Goal: Information Seeking & Learning: Check status

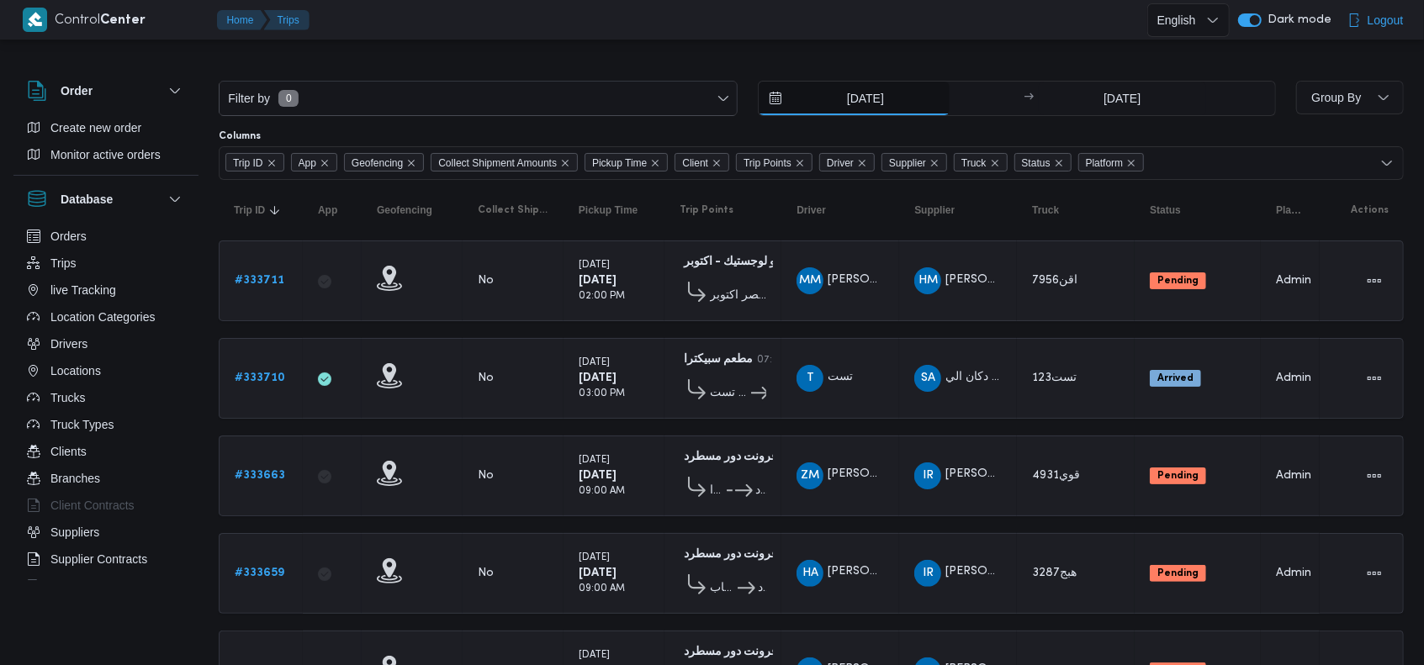
click at [866, 83] on input "[DATE]" at bounding box center [854, 99] width 191 height 34
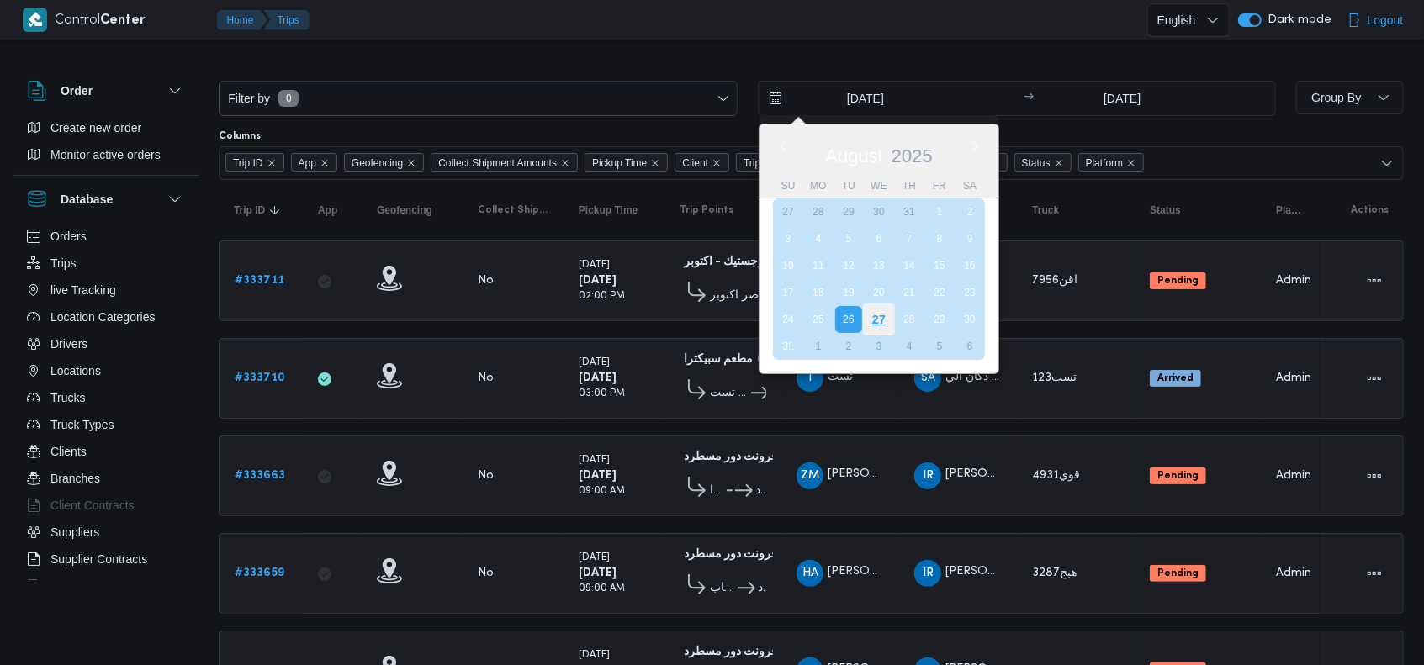
click at [882, 309] on div "27" at bounding box center [878, 320] width 32 height 32
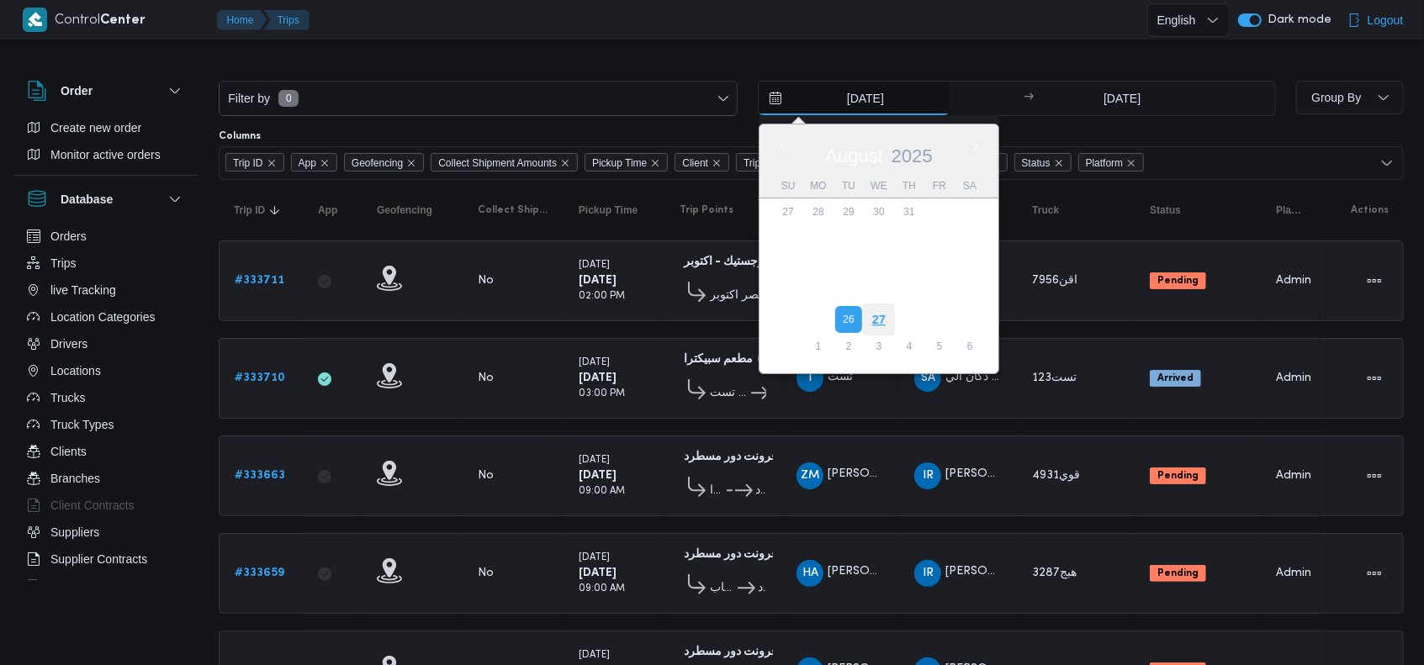
type input "27/8/2025"
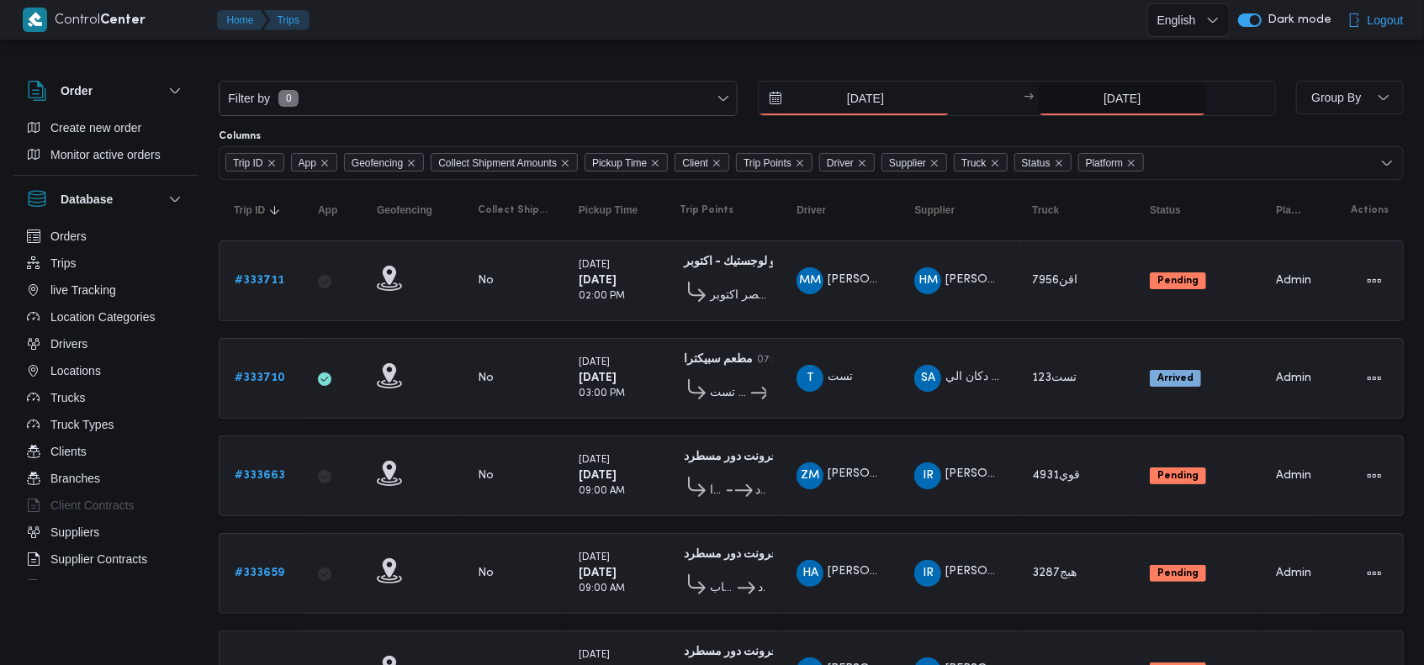
click at [1117, 114] on div "[DATE]" at bounding box center [1157, 99] width 236 height 34
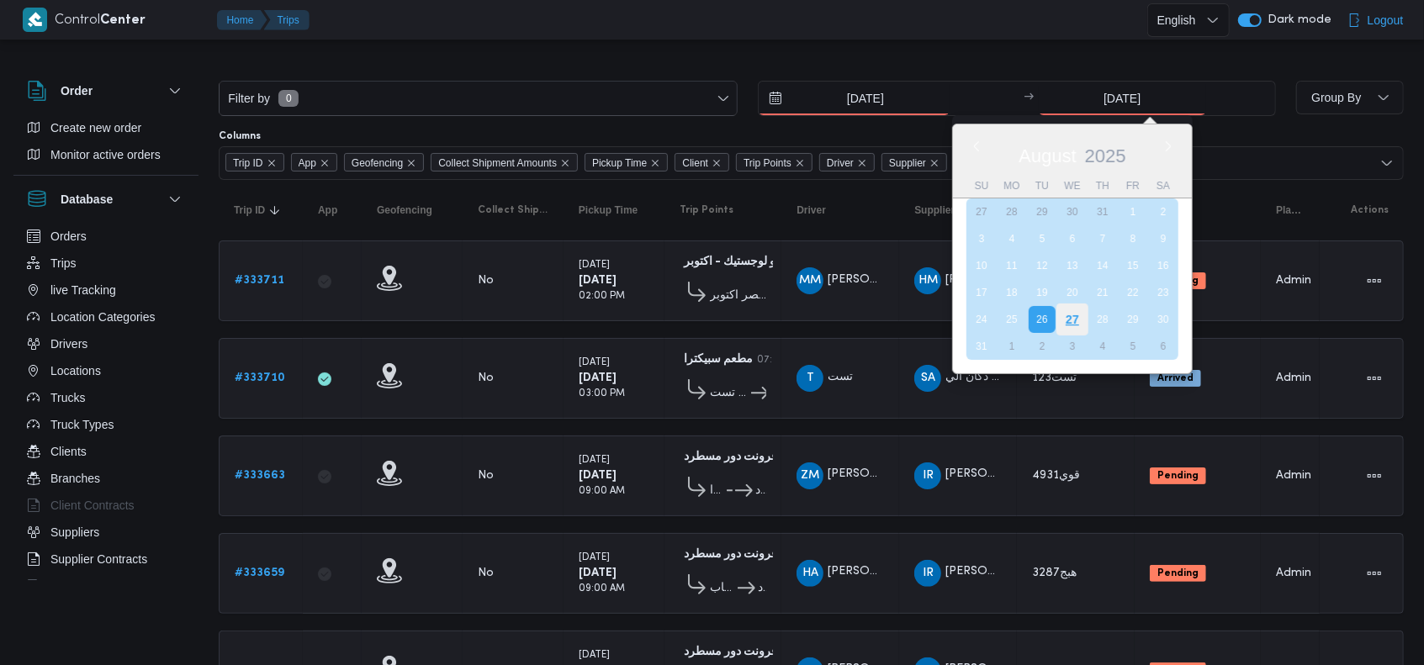
click at [1073, 310] on div "27" at bounding box center [1073, 320] width 32 height 32
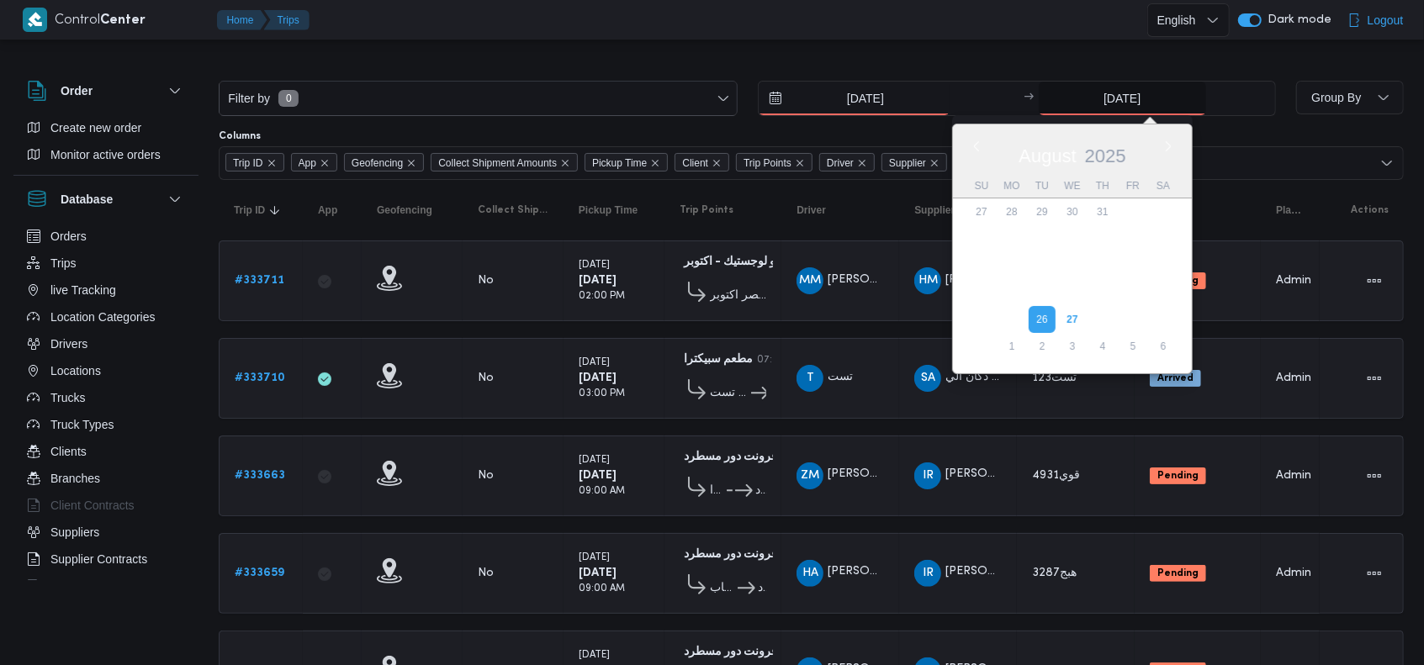
type input "27/8/2025"
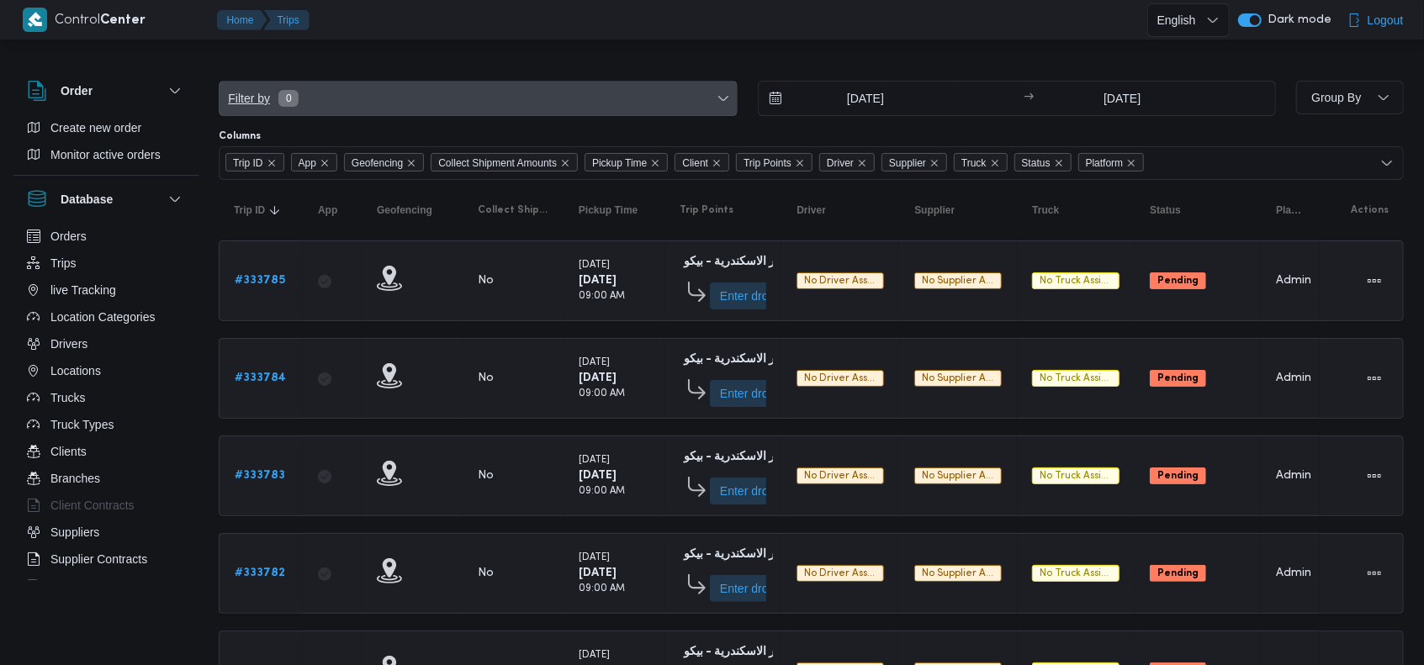
click at [385, 108] on span "Filter by 0" at bounding box center [478, 99] width 517 height 34
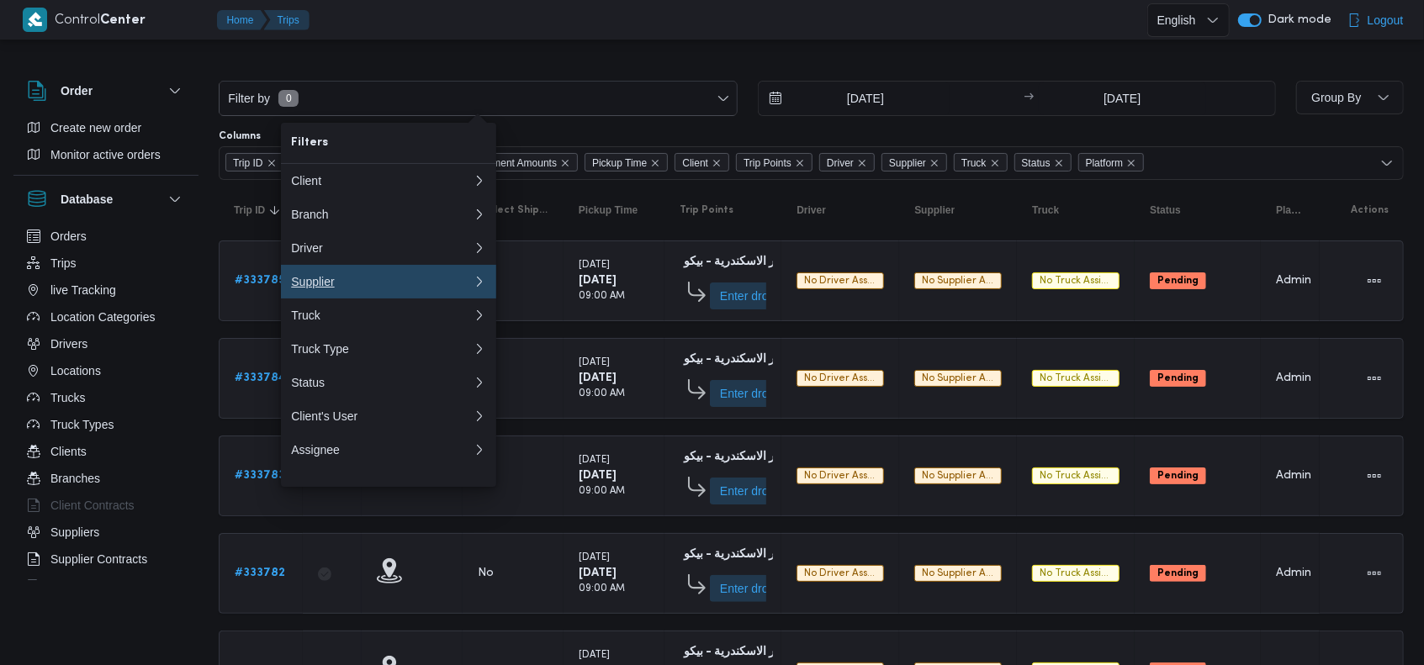
click at [385, 289] on div "Supplier" at bounding box center [382, 281] width 182 height 13
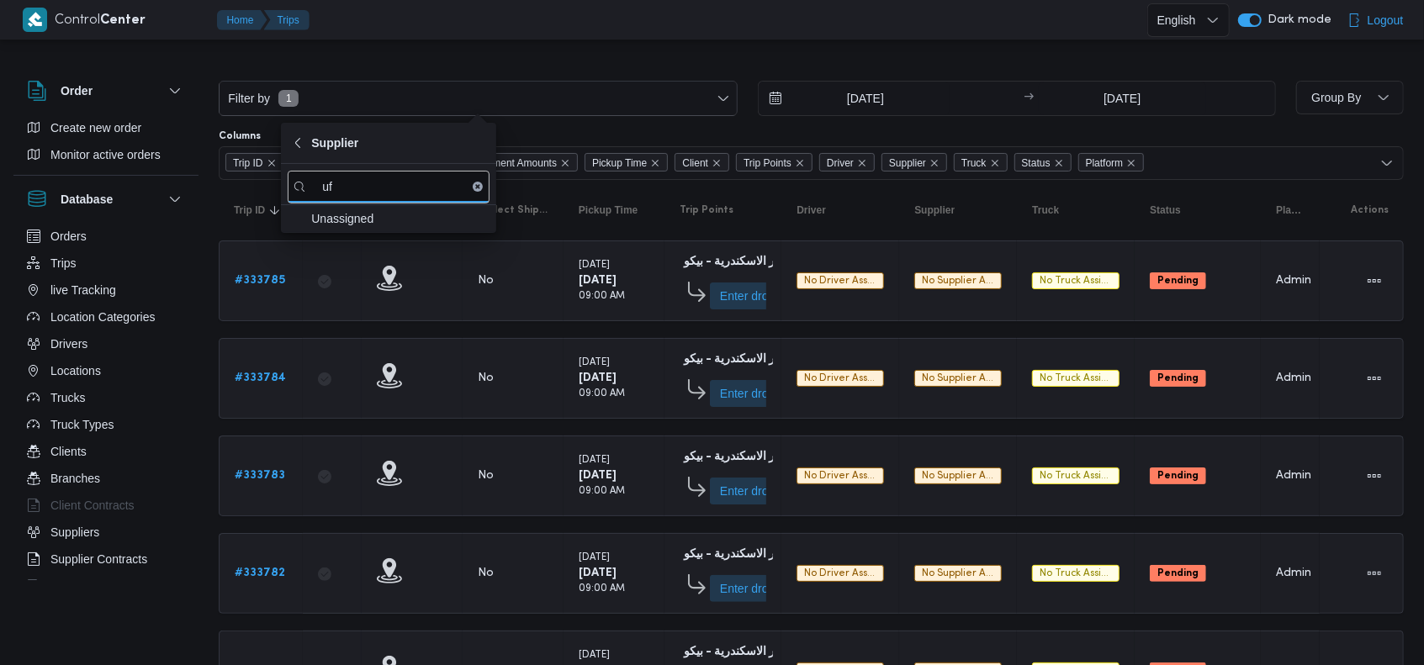
type input "u"
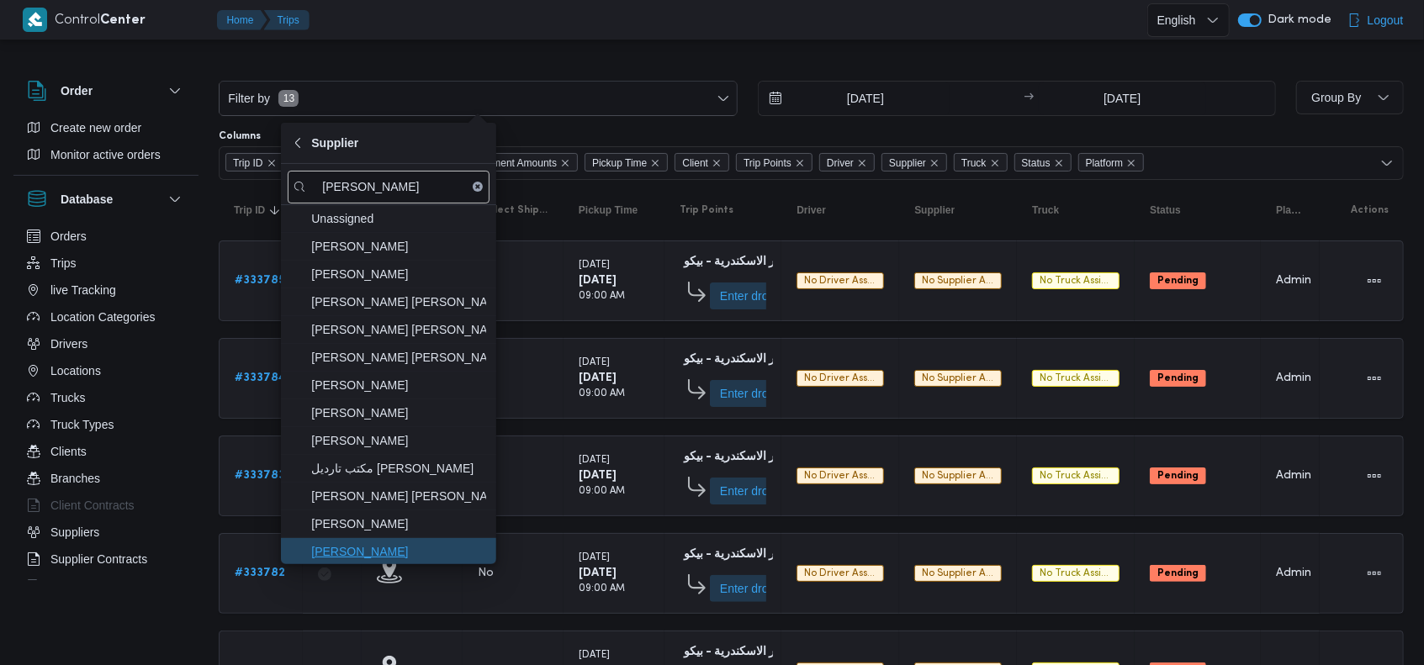
click at [402, 563] on span "عبدالقادر عادل عبدالقادر الحسيني" at bounding box center [389, 551] width 202 height 27
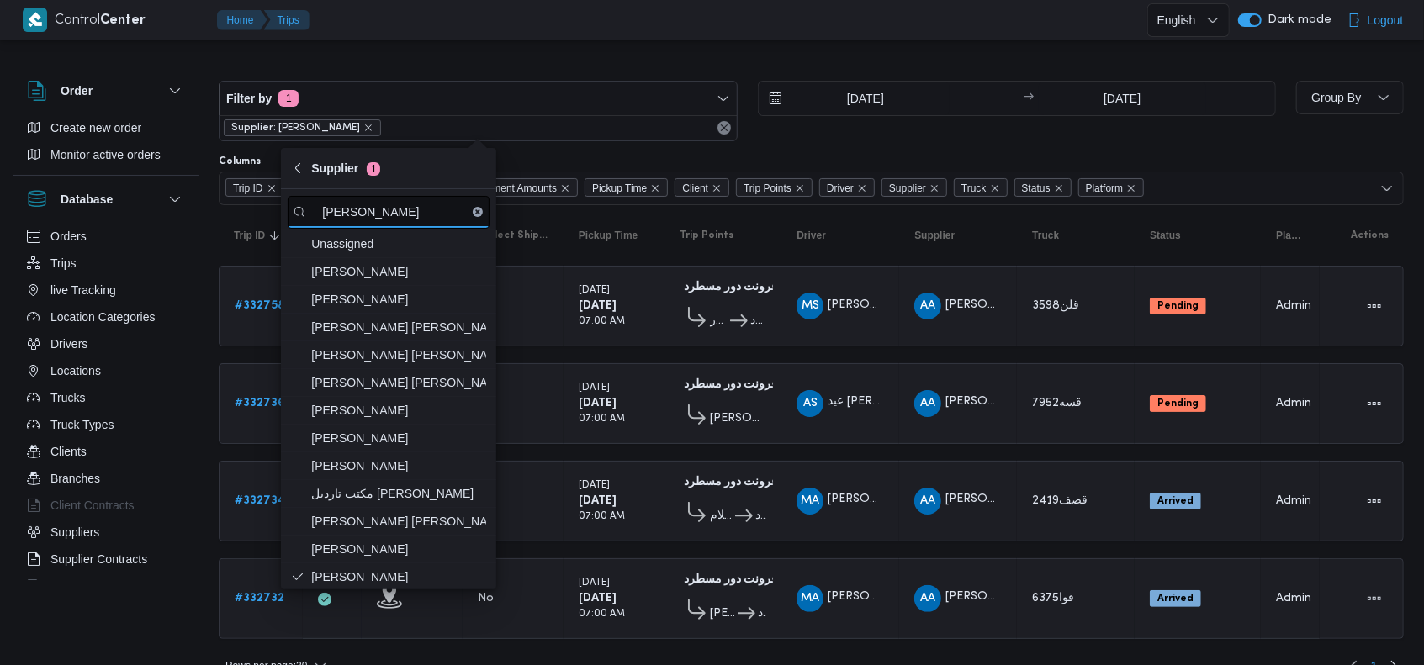
click at [378, 221] on input "عبدالقا" at bounding box center [389, 212] width 202 height 33
click at [379, 220] on input "عبدالقا" at bounding box center [389, 212] width 202 height 33
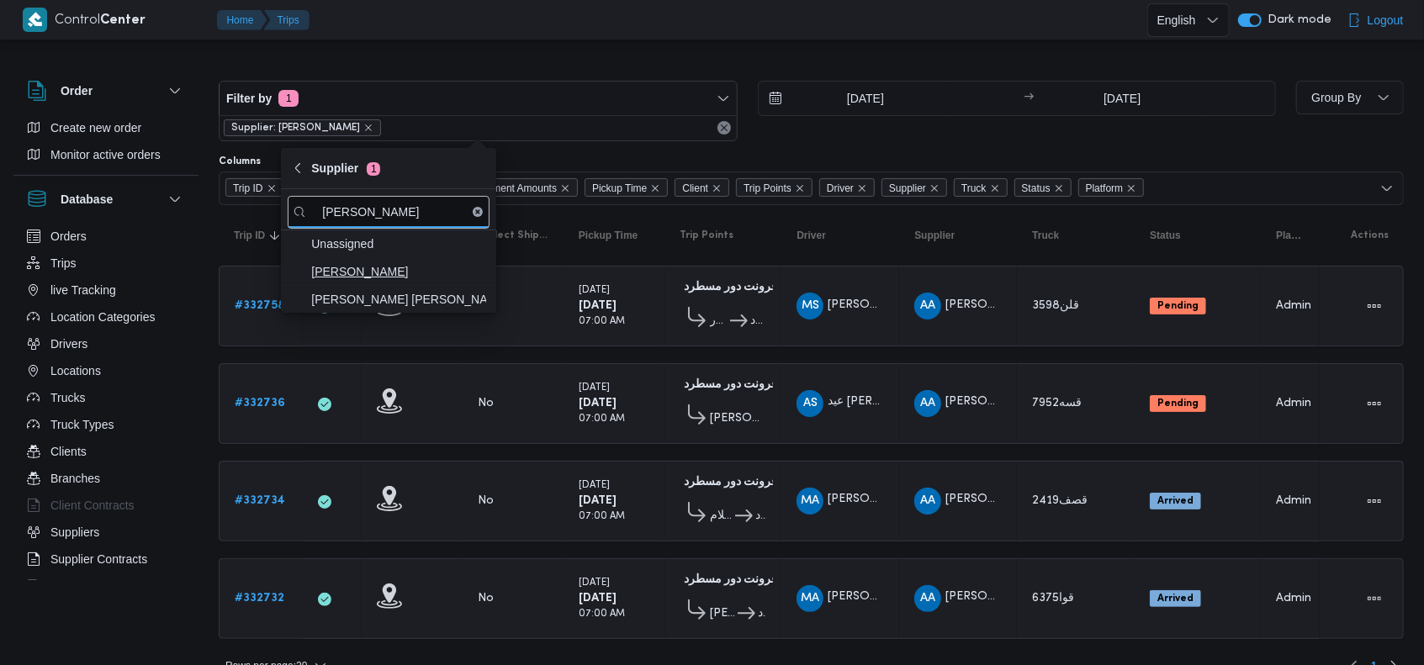
type input "محمد ناصر"
click at [423, 262] on span "محمد ناصر كامل عباس" at bounding box center [398, 272] width 175 height 20
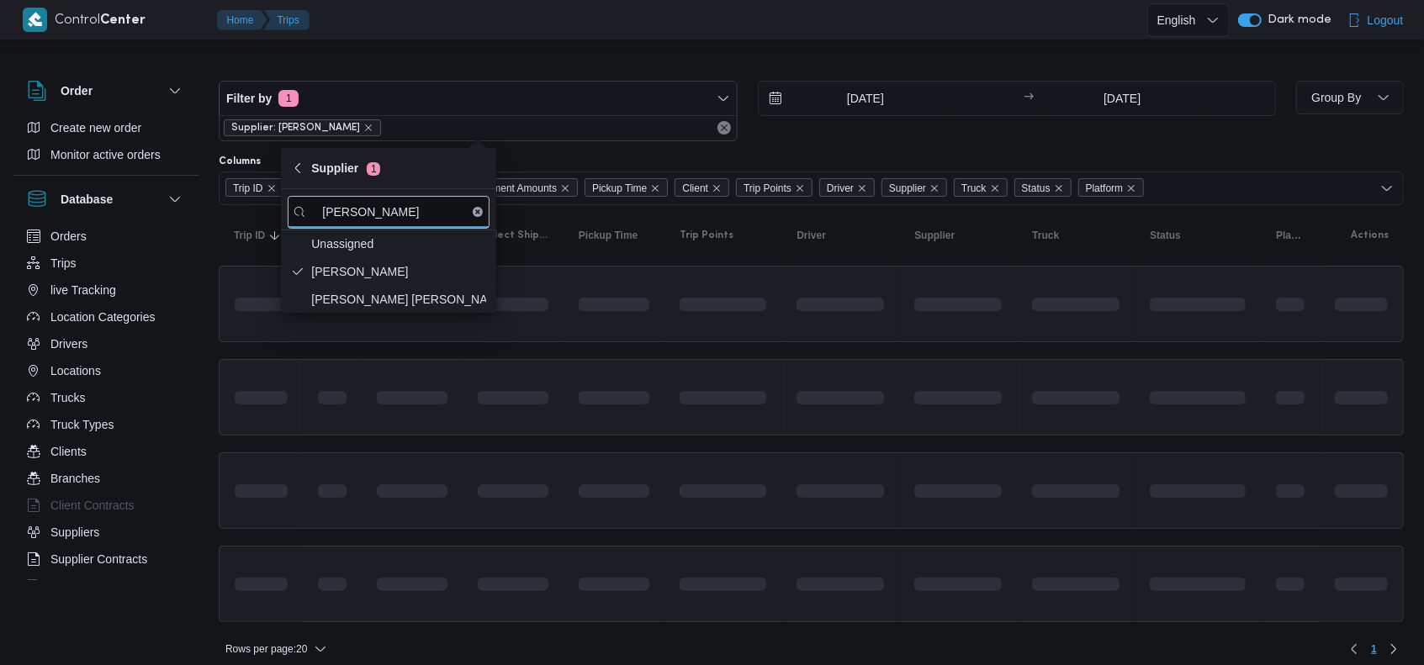
click at [762, 393] on span at bounding box center [674, 397] width 191 height 13
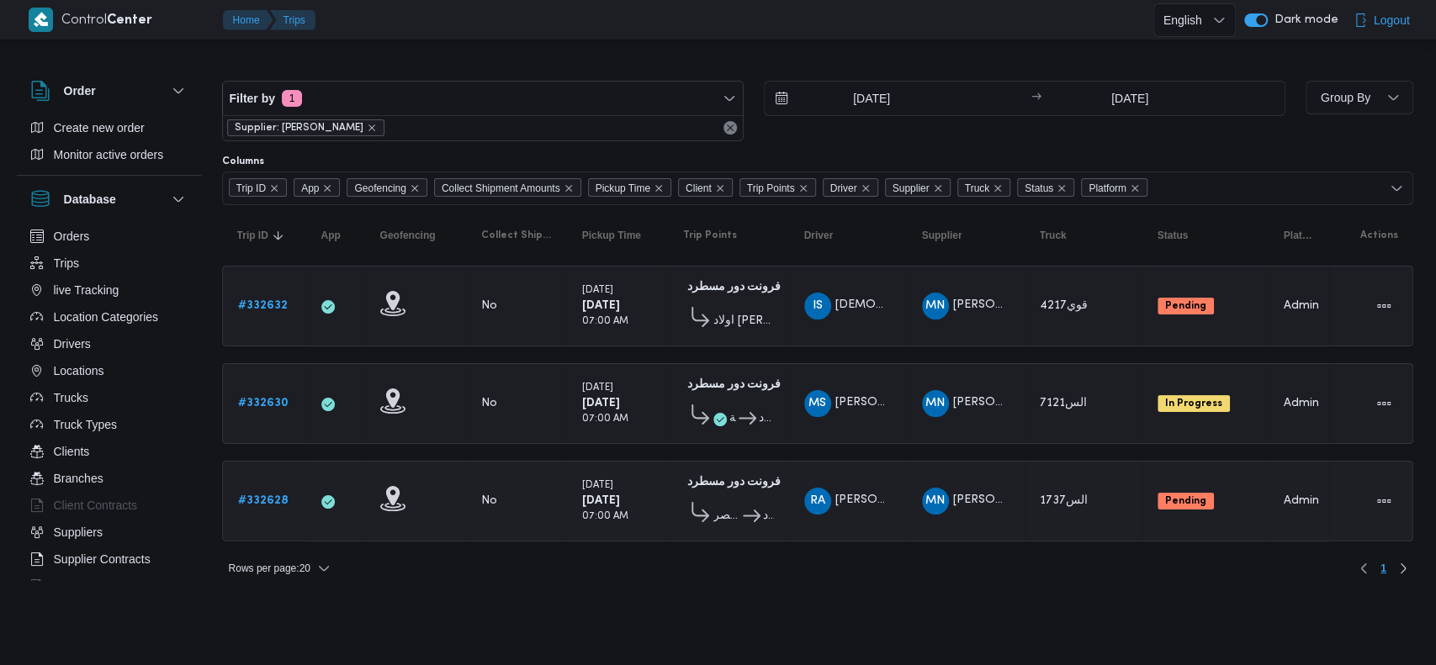
click at [270, 496] on b "# 332628" at bounding box center [263, 500] width 50 height 11
click at [312, 126] on icon "remove selected entity" at bounding box center [314, 128] width 10 height 10
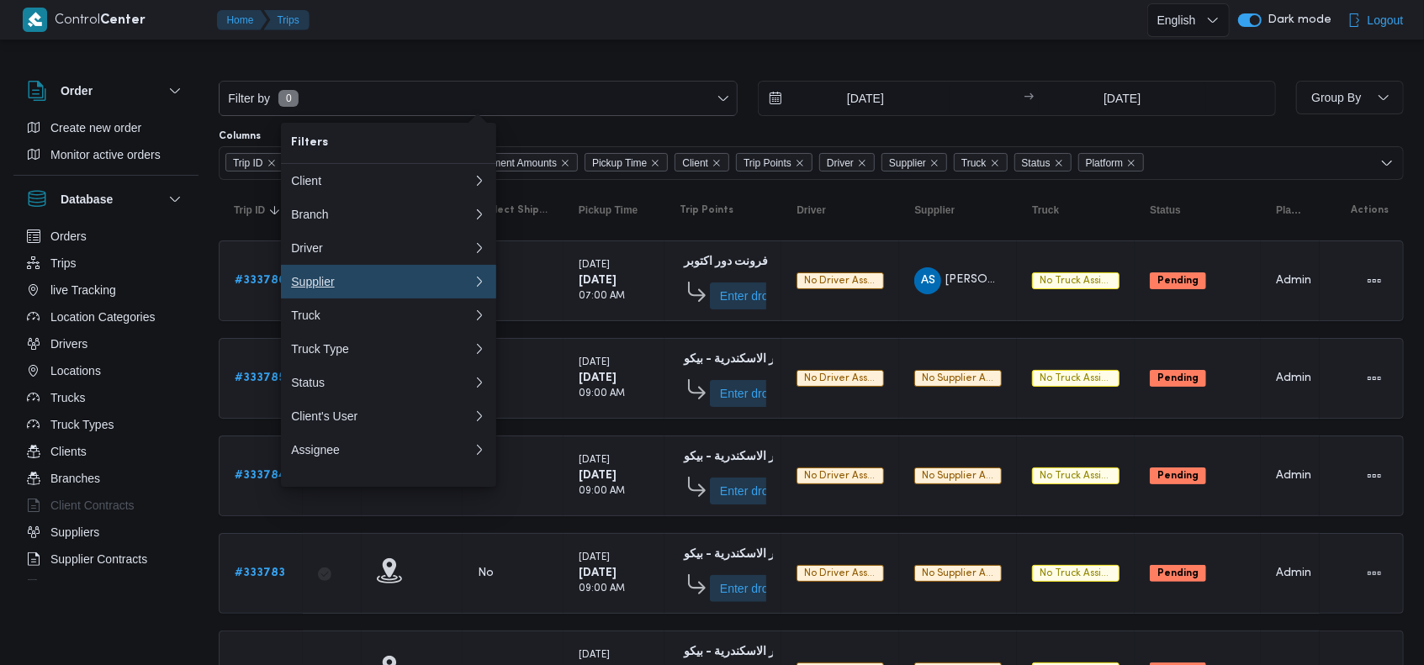
click at [343, 289] on div "Supplier" at bounding box center [378, 281] width 175 height 13
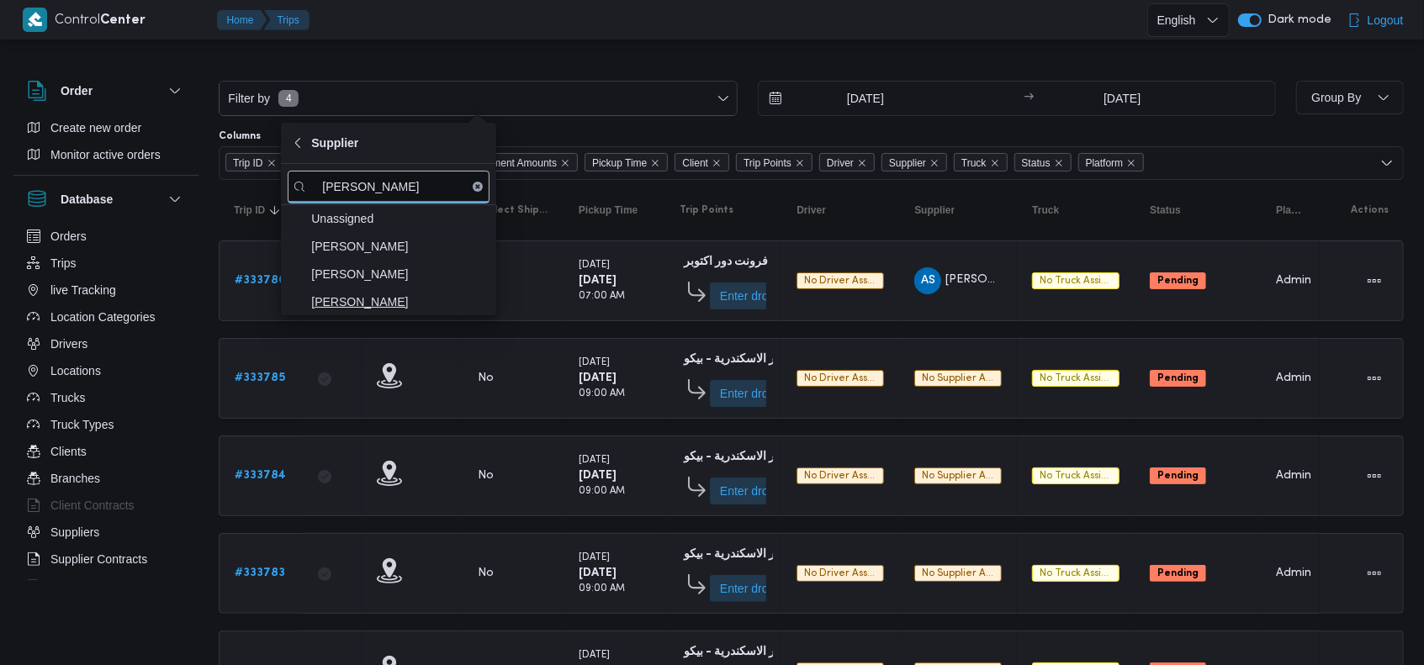
type input "عبدالواحد"
click at [394, 304] on span "عبدالواحد محمد احمد مسعد" at bounding box center [398, 302] width 175 height 20
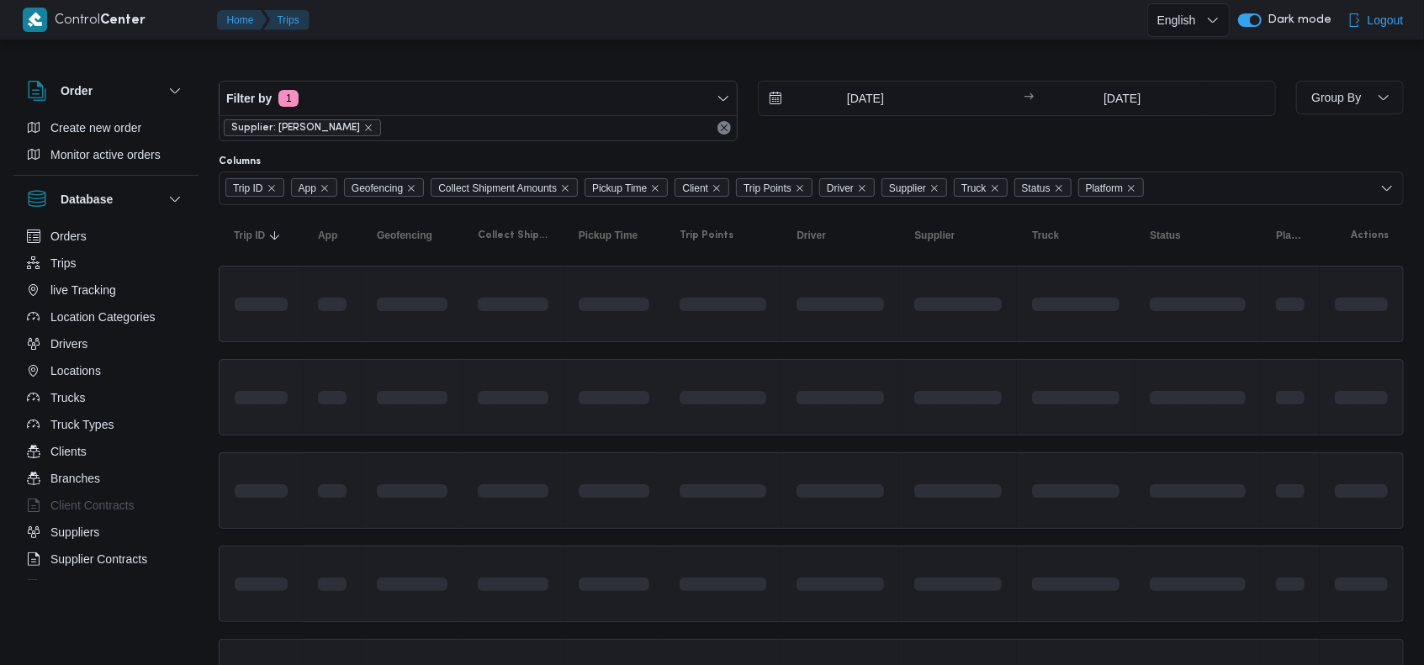
click at [639, 422] on td at bounding box center [614, 397] width 101 height 77
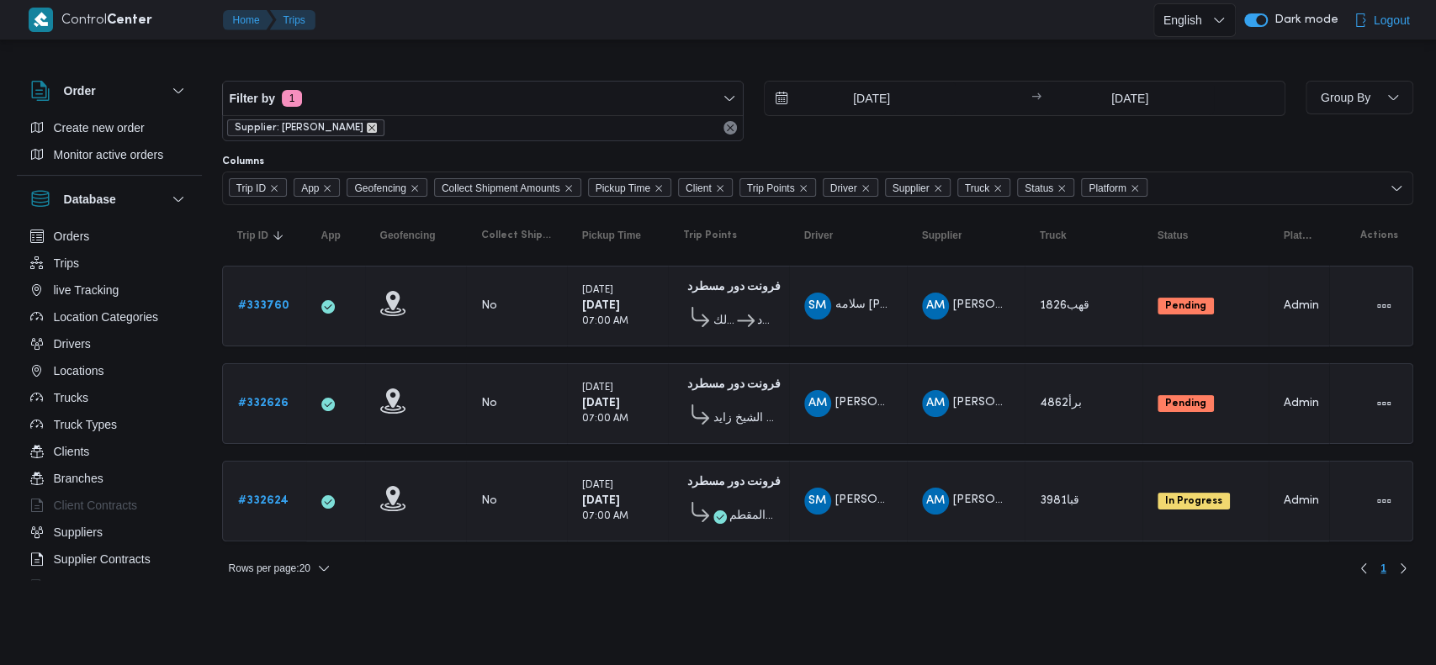
click at [377, 131] on icon "remove selected entity" at bounding box center [372, 128] width 10 height 10
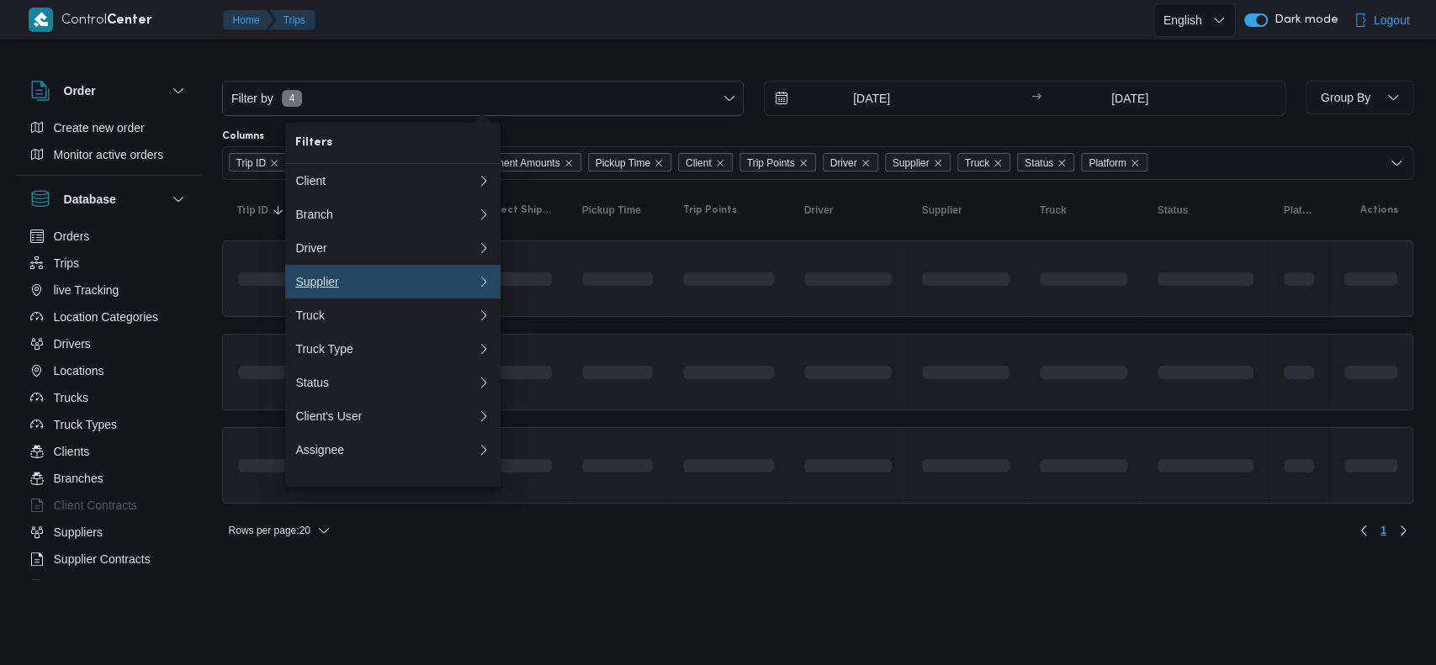
click at [364, 279] on button "Supplier 0" at bounding box center [392, 282] width 215 height 34
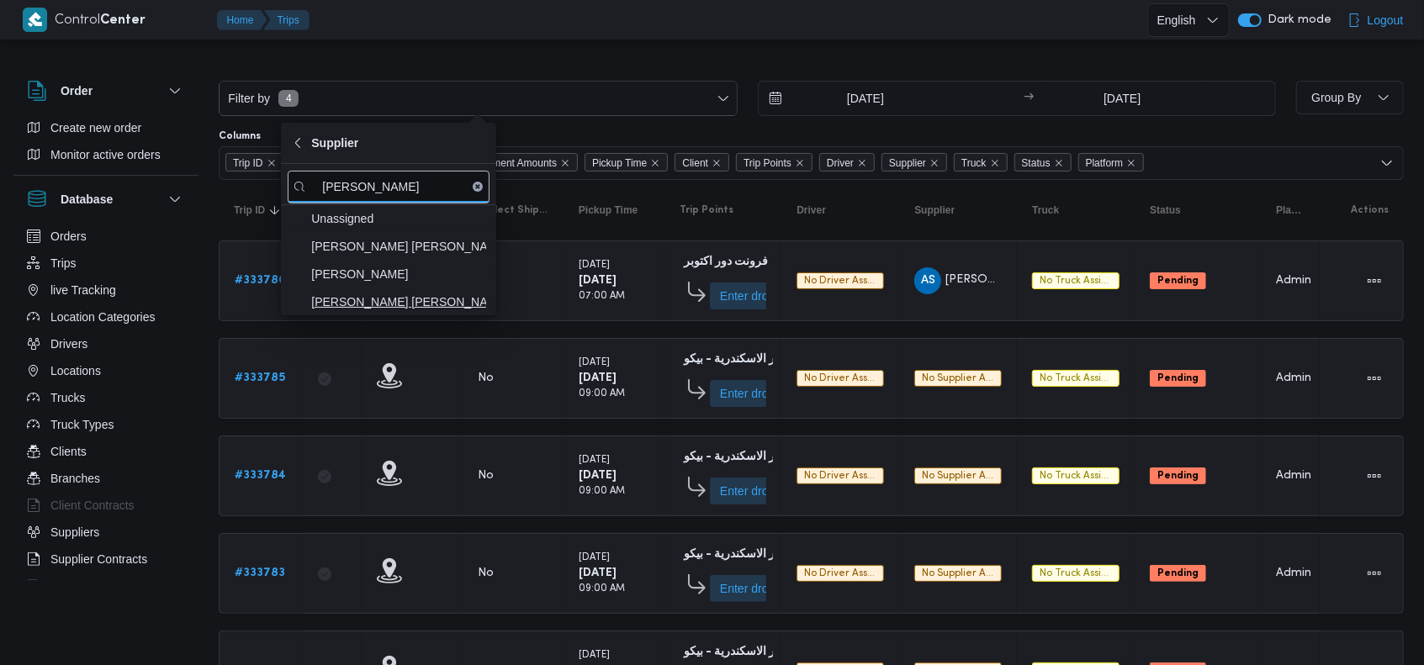
type input "شريف"
click at [395, 292] on span "[PERSON_NAME] [PERSON_NAME] [PERSON_NAME]" at bounding box center [398, 302] width 175 height 20
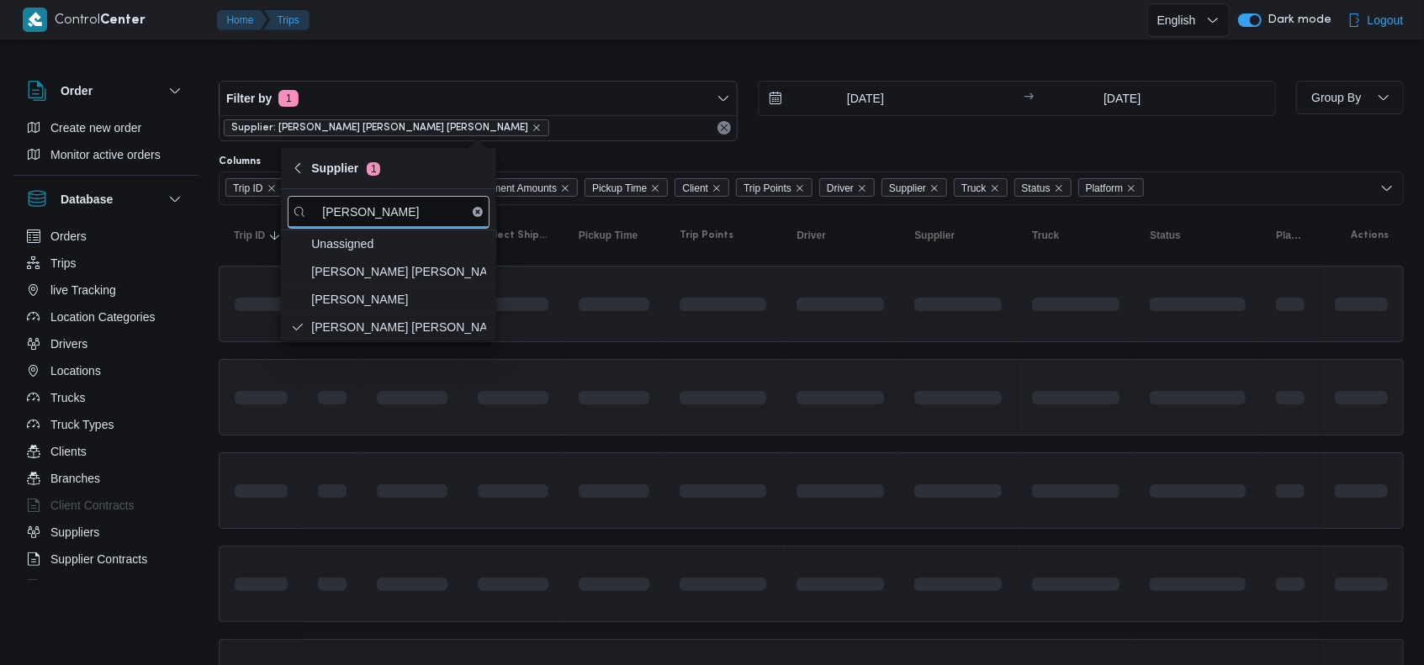
click at [589, 373] on td at bounding box center [614, 397] width 101 height 77
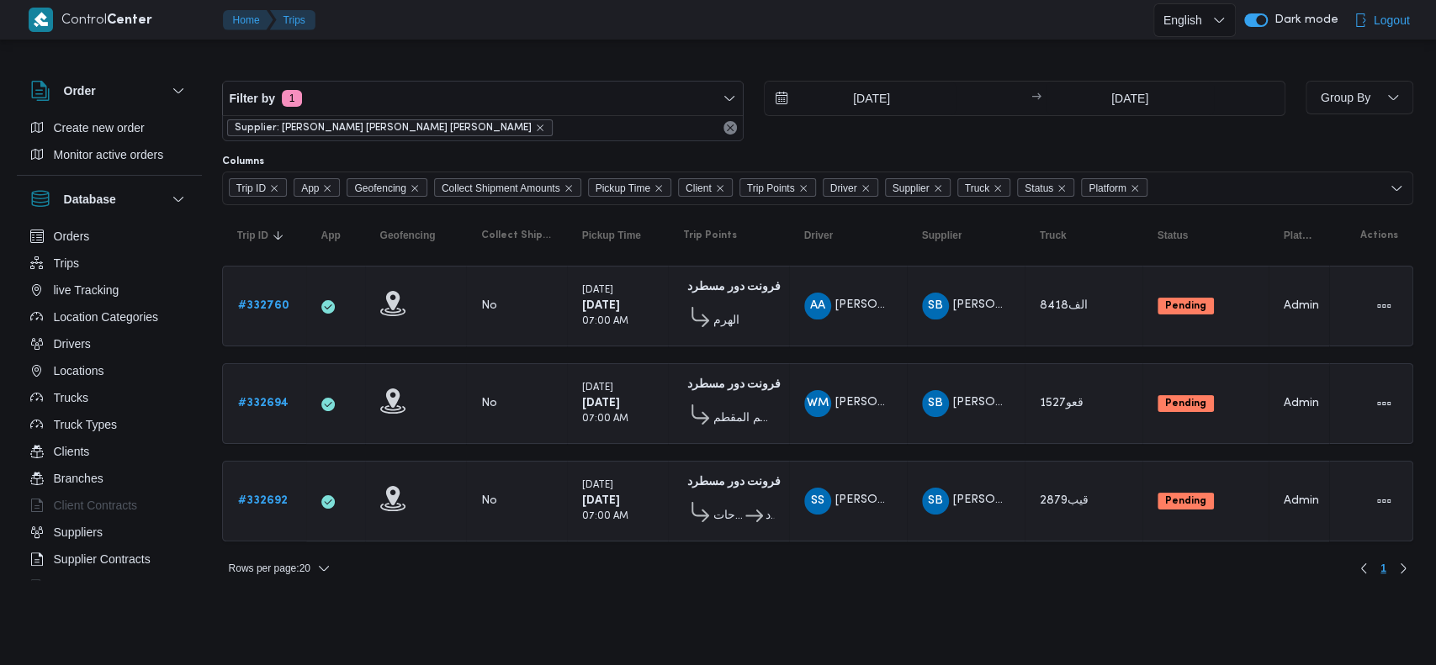
click at [910, 151] on div "Filter by 1 Supplier: شريف بدر عبد الحميد عبد المجيد بدر 27/8/2025 → 27/8/2025" at bounding box center [753, 111] width 1083 height 81
click at [535, 125] on icon "remove selected entity" at bounding box center [540, 128] width 10 height 10
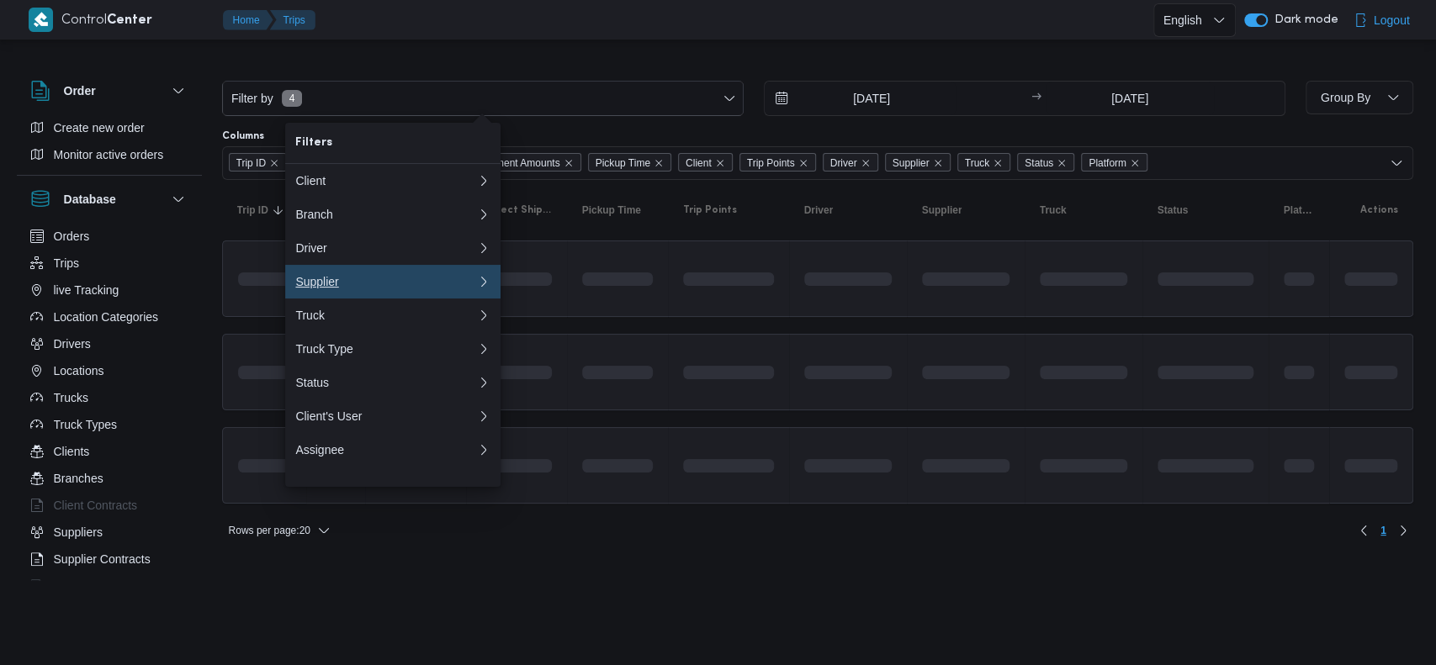
click at [393, 288] on div "Supplier" at bounding box center [382, 281] width 175 height 13
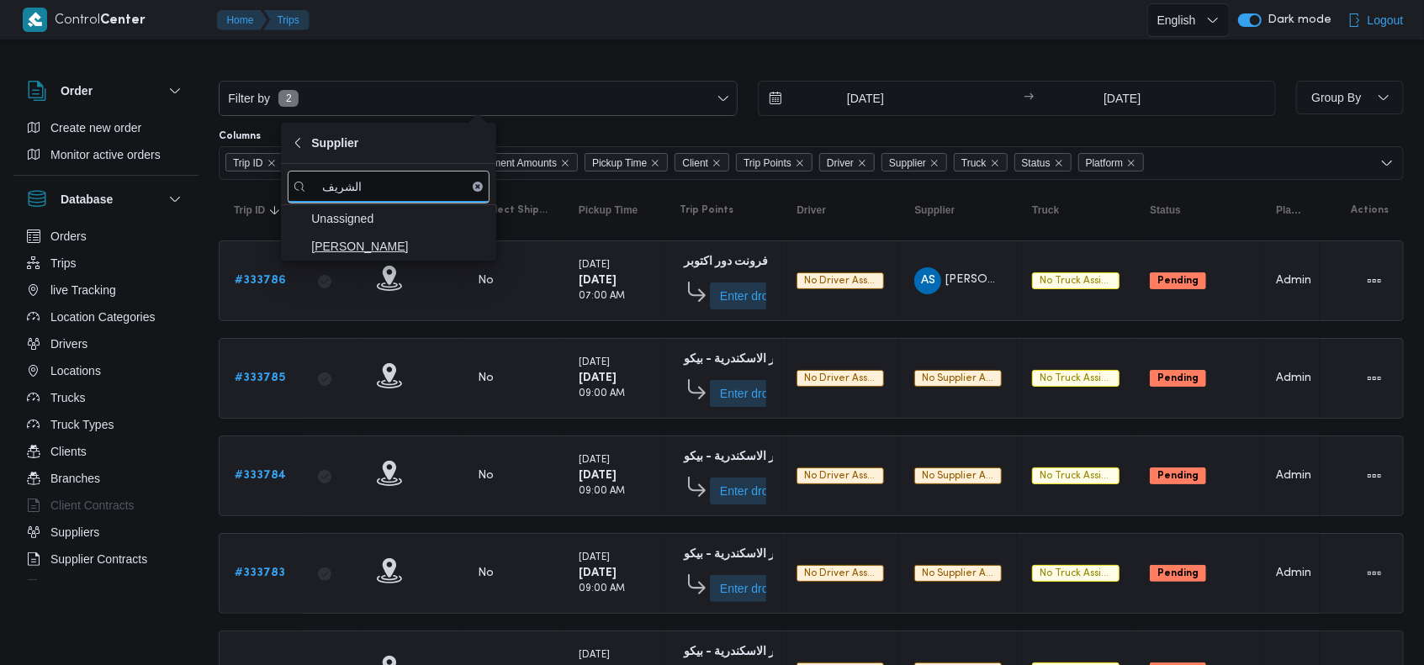
type input "الشريف"
click at [416, 247] on span "محمد صلاح عبداللطيف الشريف" at bounding box center [398, 246] width 175 height 20
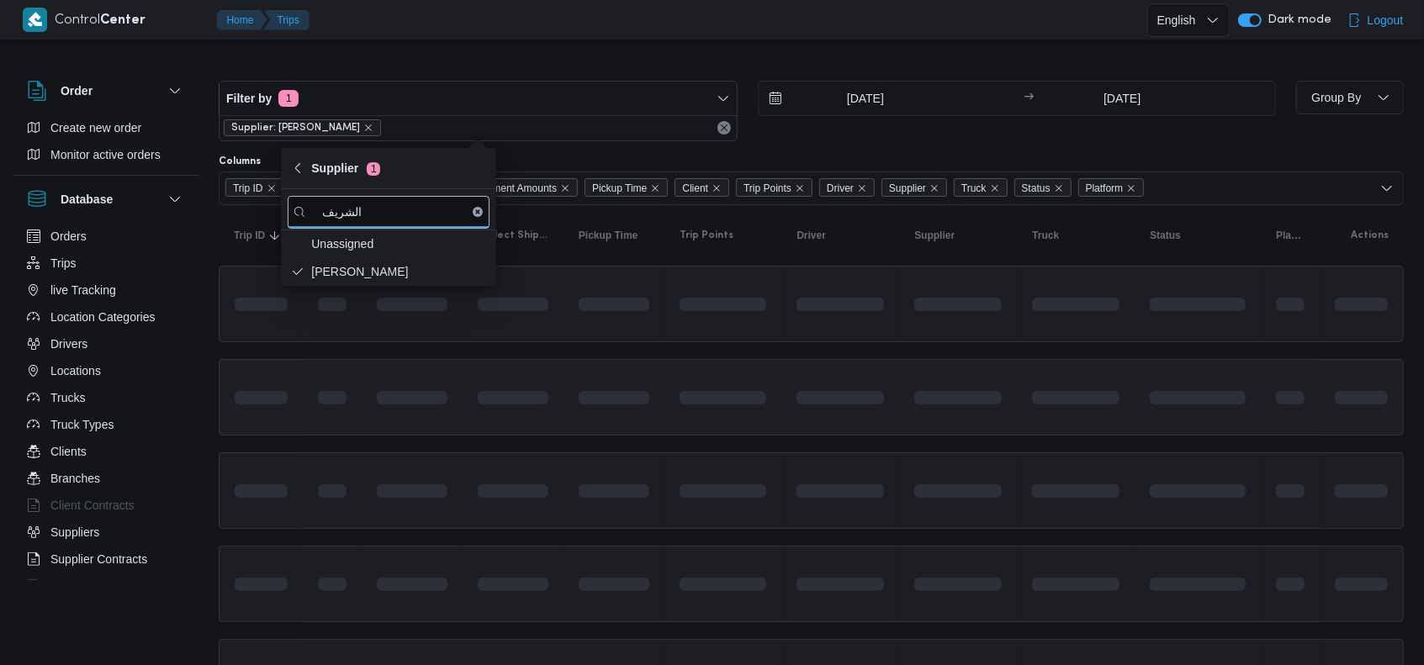
click at [685, 384] on span at bounding box center [723, 397] width 87 height 53
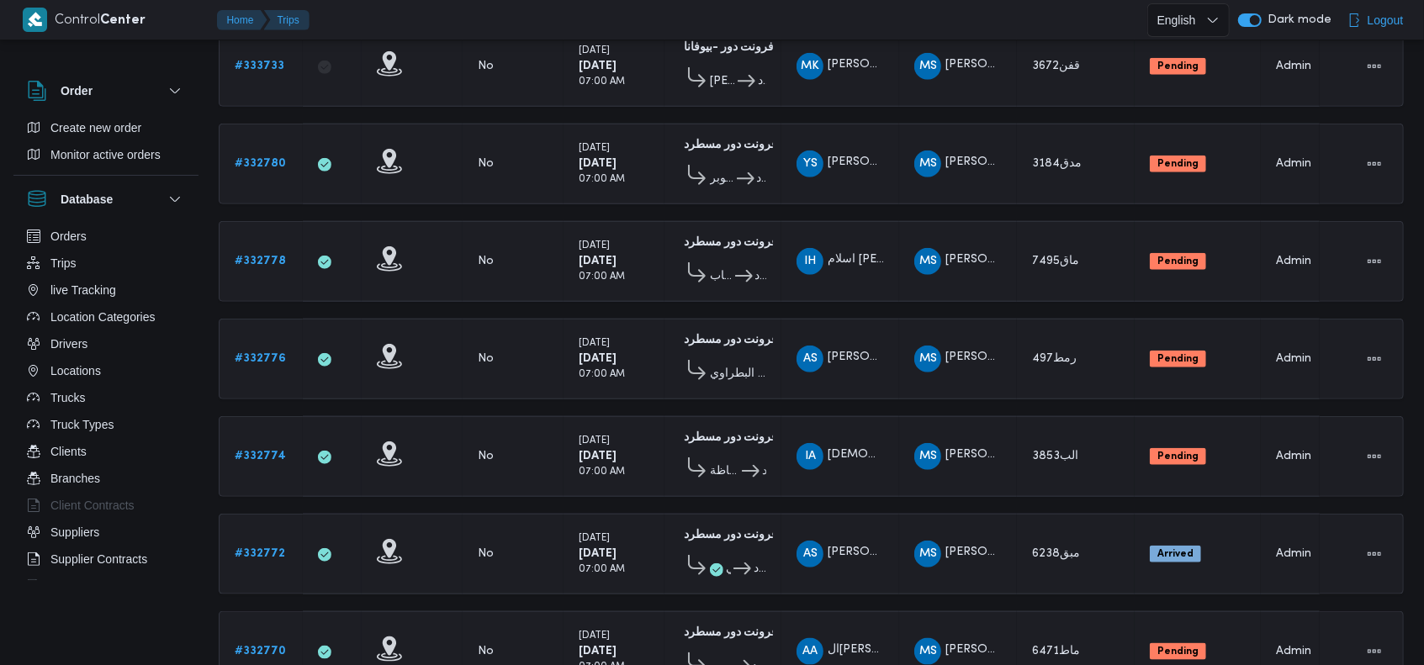
scroll to position [941, 0]
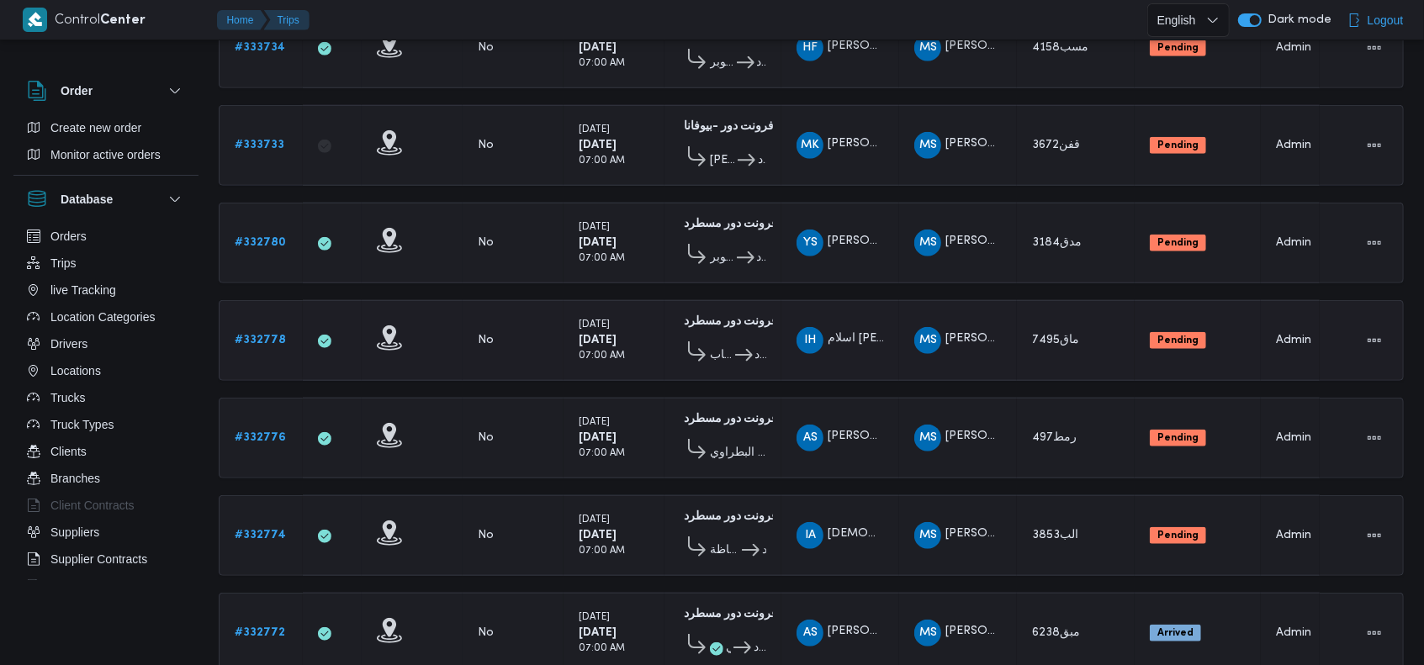
click at [273, 335] on b "# 332778" at bounding box center [260, 340] width 51 height 11
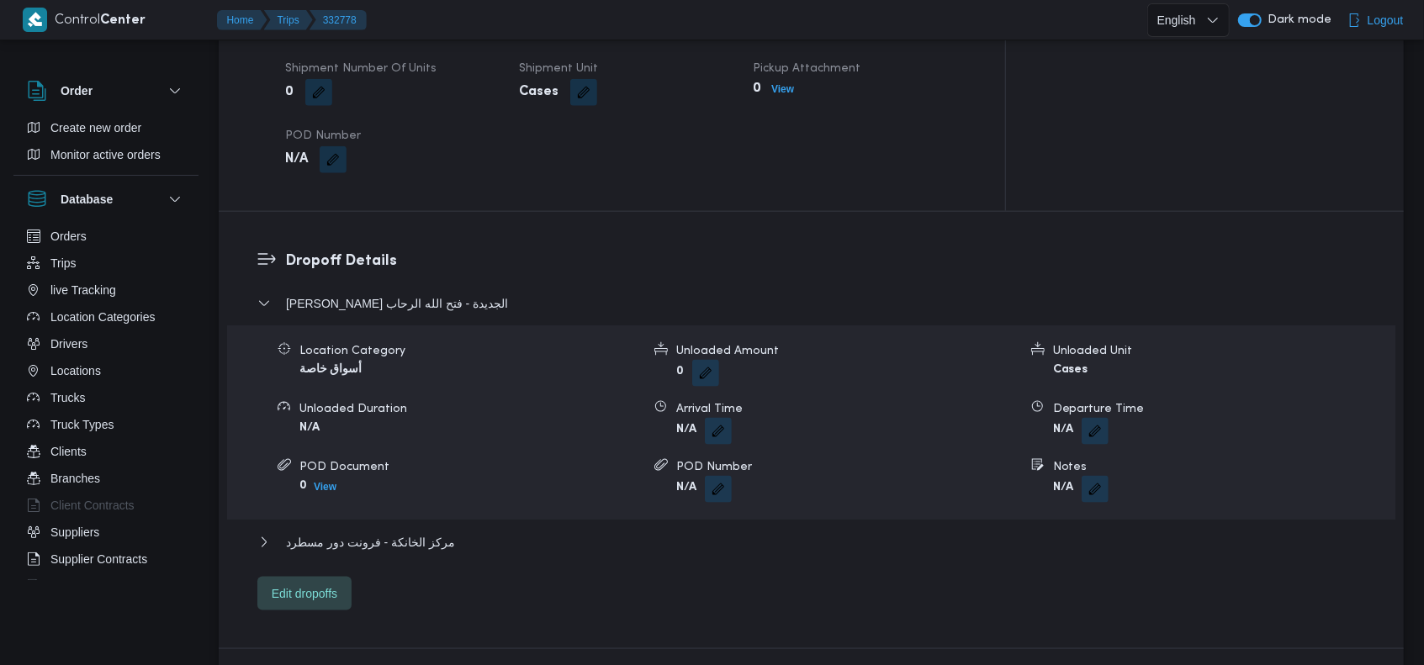
scroll to position [941, 0]
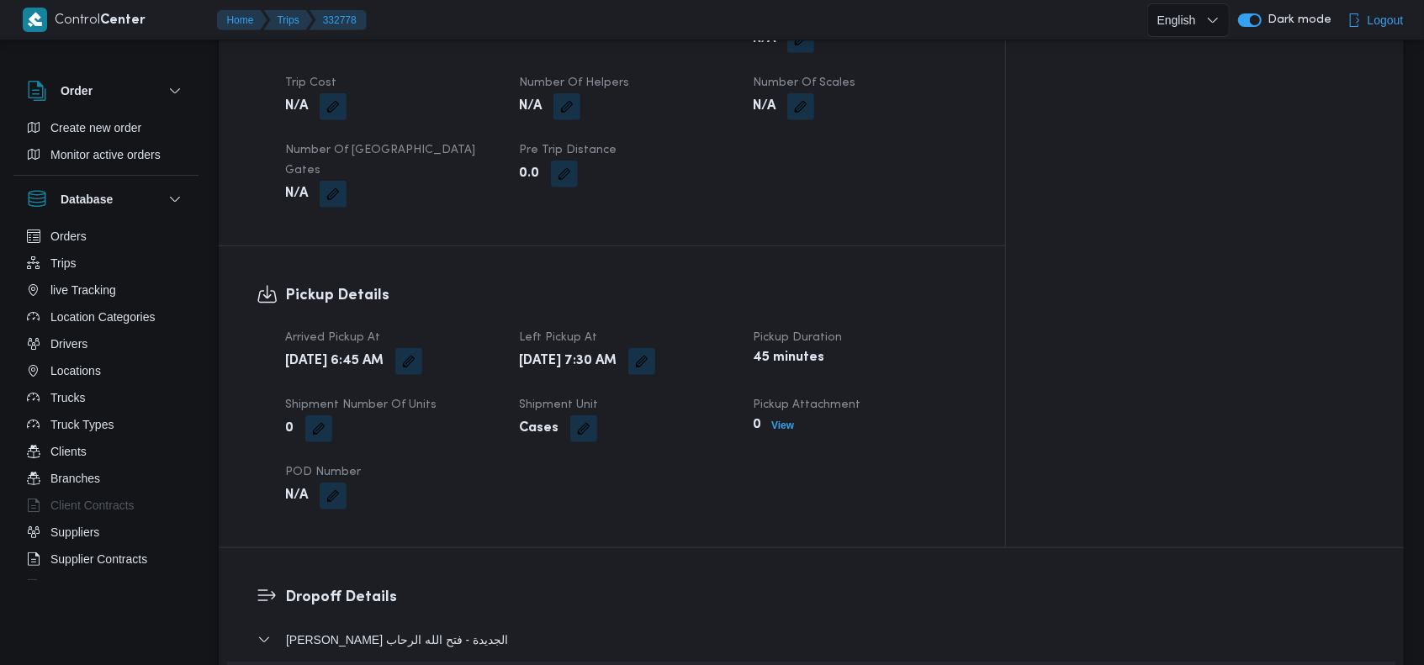
click at [422, 348] on span at bounding box center [404, 361] width 35 height 27
click at [422, 347] on button "button" at bounding box center [408, 360] width 27 height 27
click at [507, 368] on icon "Clear input" at bounding box center [510, 368] width 7 height 7
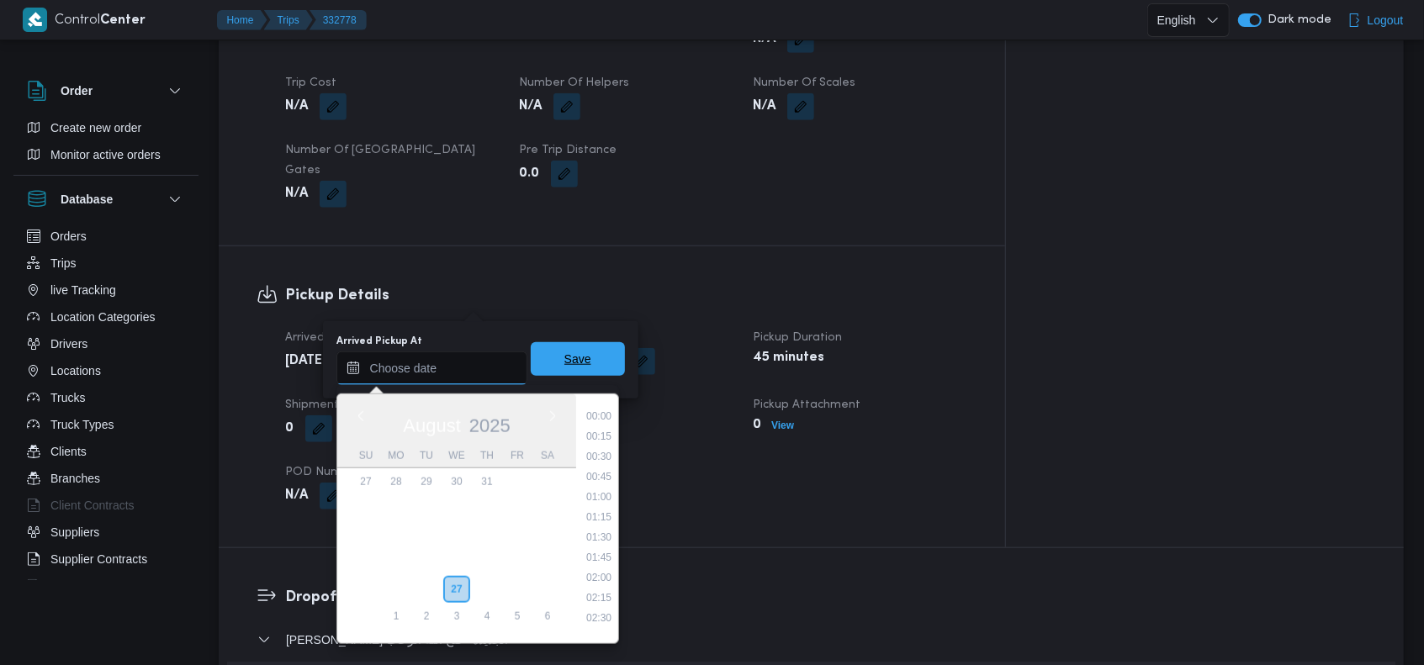
scroll to position [733, 0]
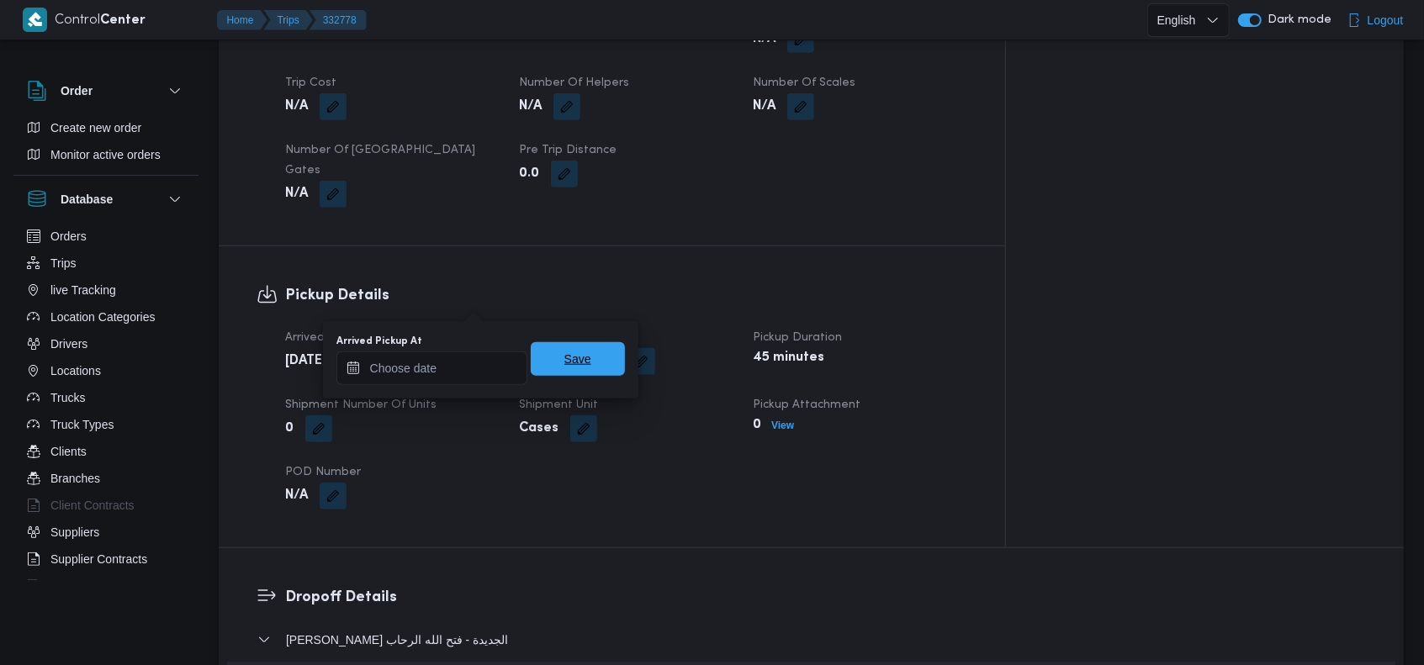
click at [581, 362] on span "Save" at bounding box center [578, 359] width 94 height 34
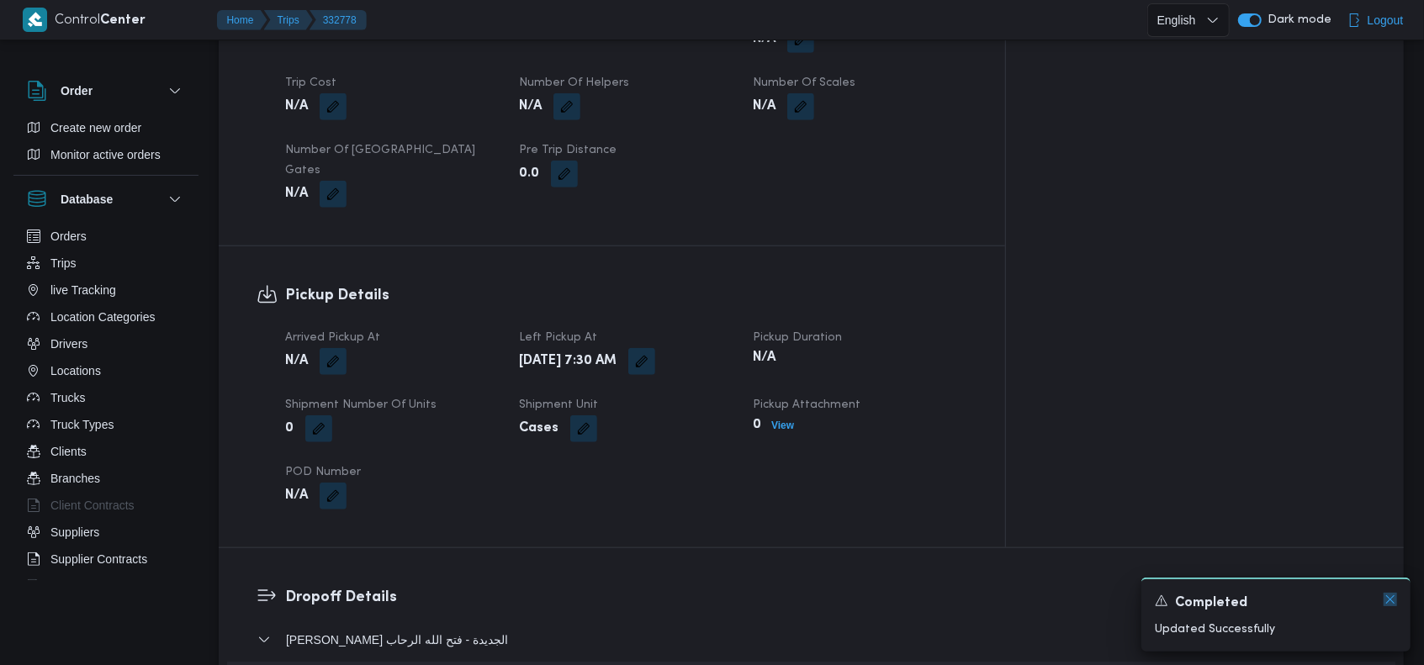
click at [1385, 596] on icon "Dismiss toast" at bounding box center [1390, 599] width 13 height 13
click at [655, 347] on button "button" at bounding box center [641, 360] width 27 height 27
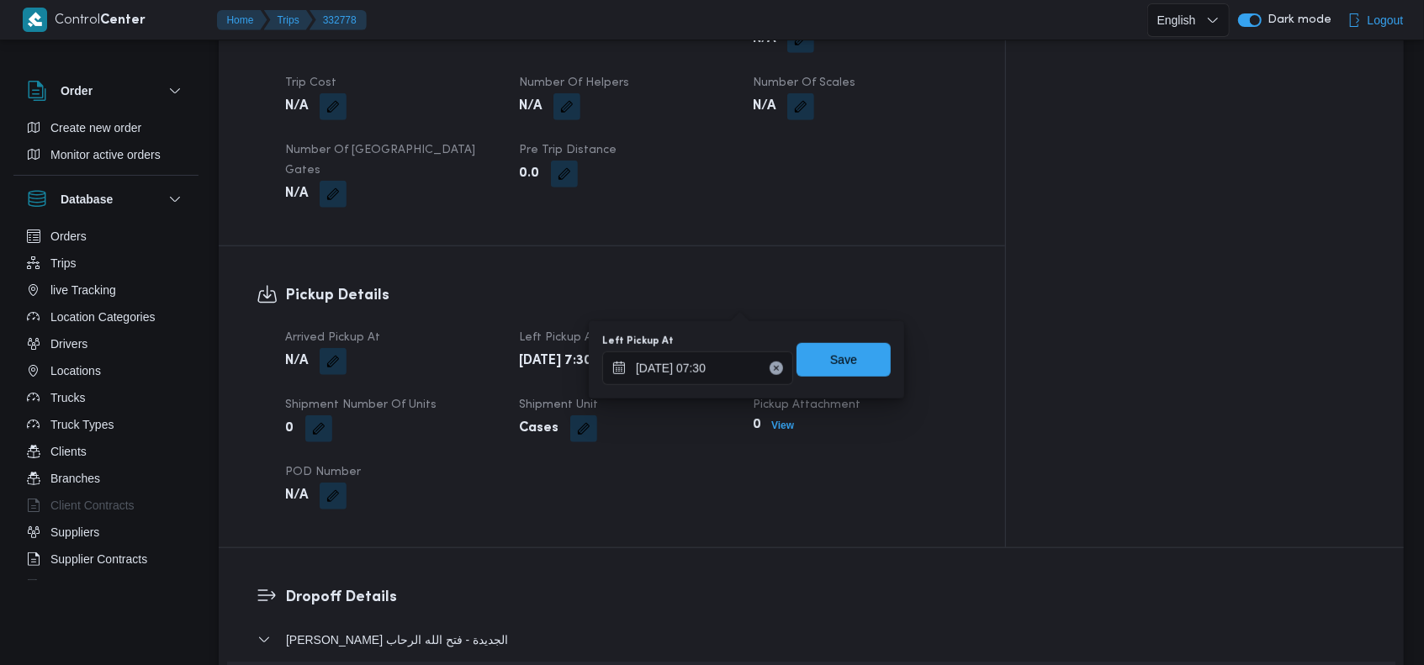
click at [774, 367] on icon "Clear input" at bounding box center [776, 368] width 4 height 4
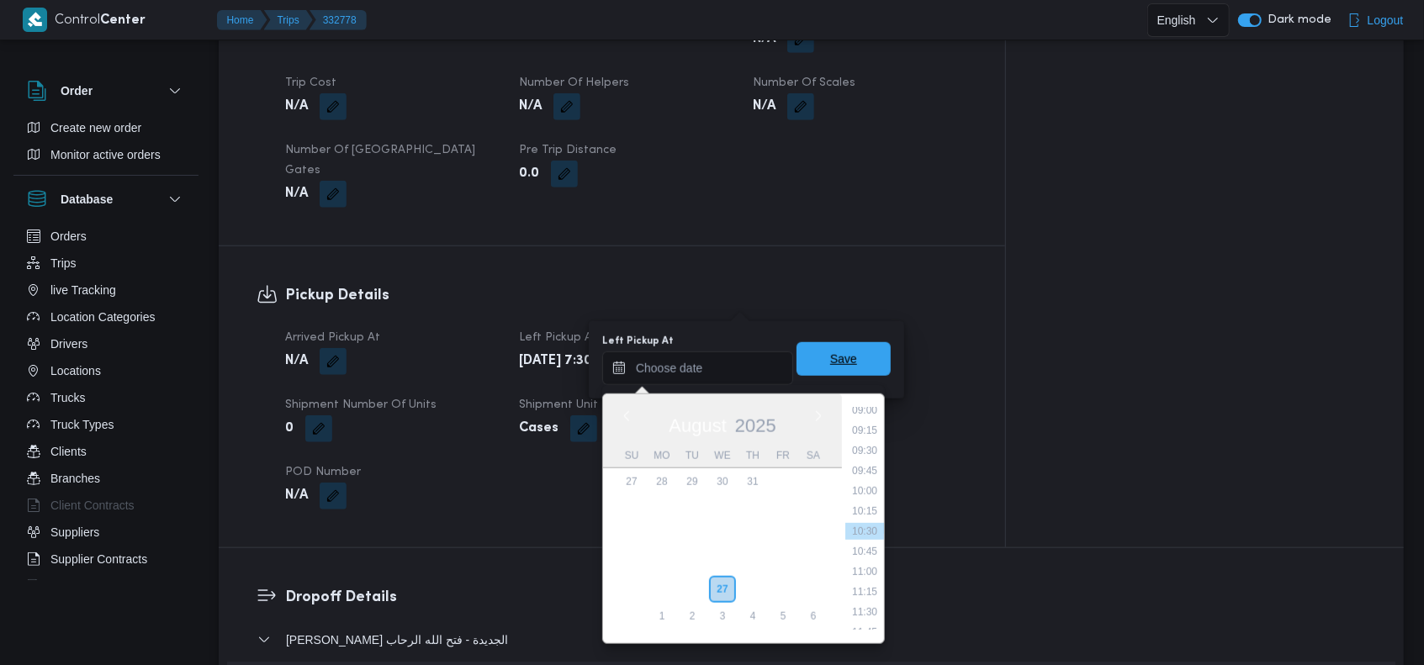
click at [841, 367] on span "Save" at bounding box center [843, 359] width 27 height 20
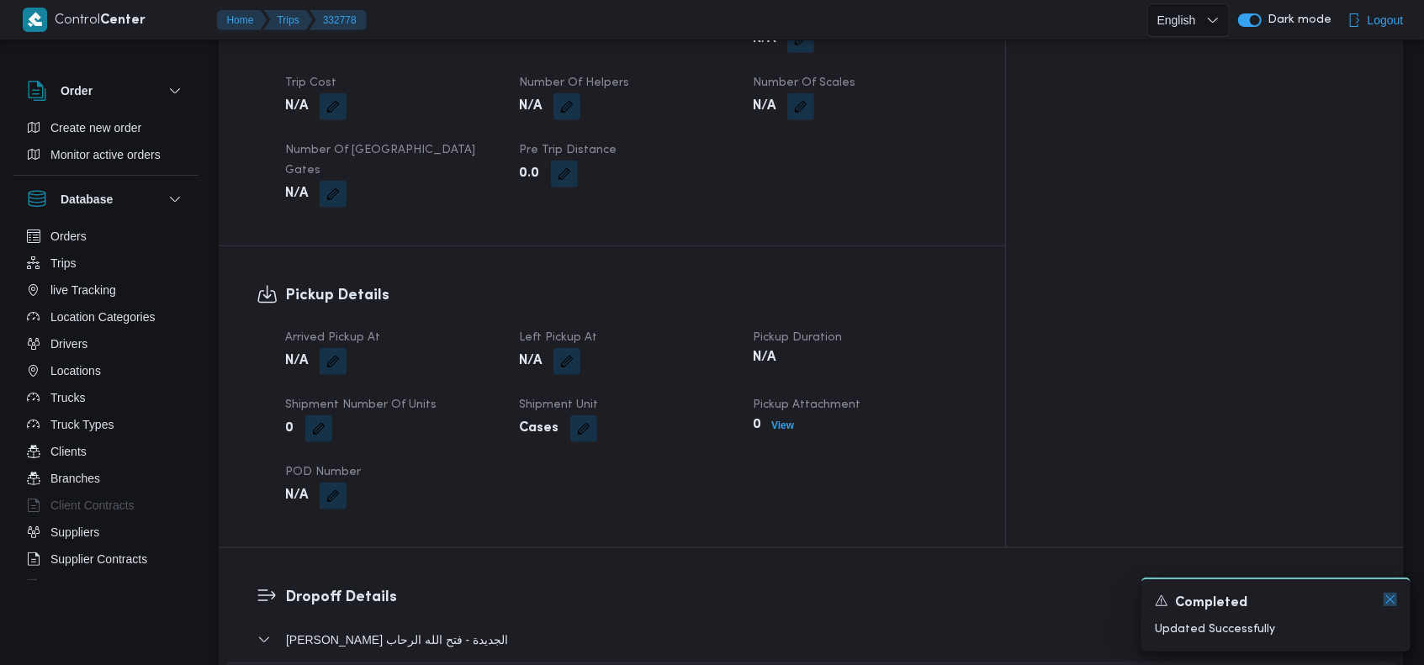
click at [1385, 596] on icon "Dismiss toast" at bounding box center [1390, 599] width 13 height 13
click at [881, 414] on div "0 View" at bounding box center [859, 426] width 217 height 24
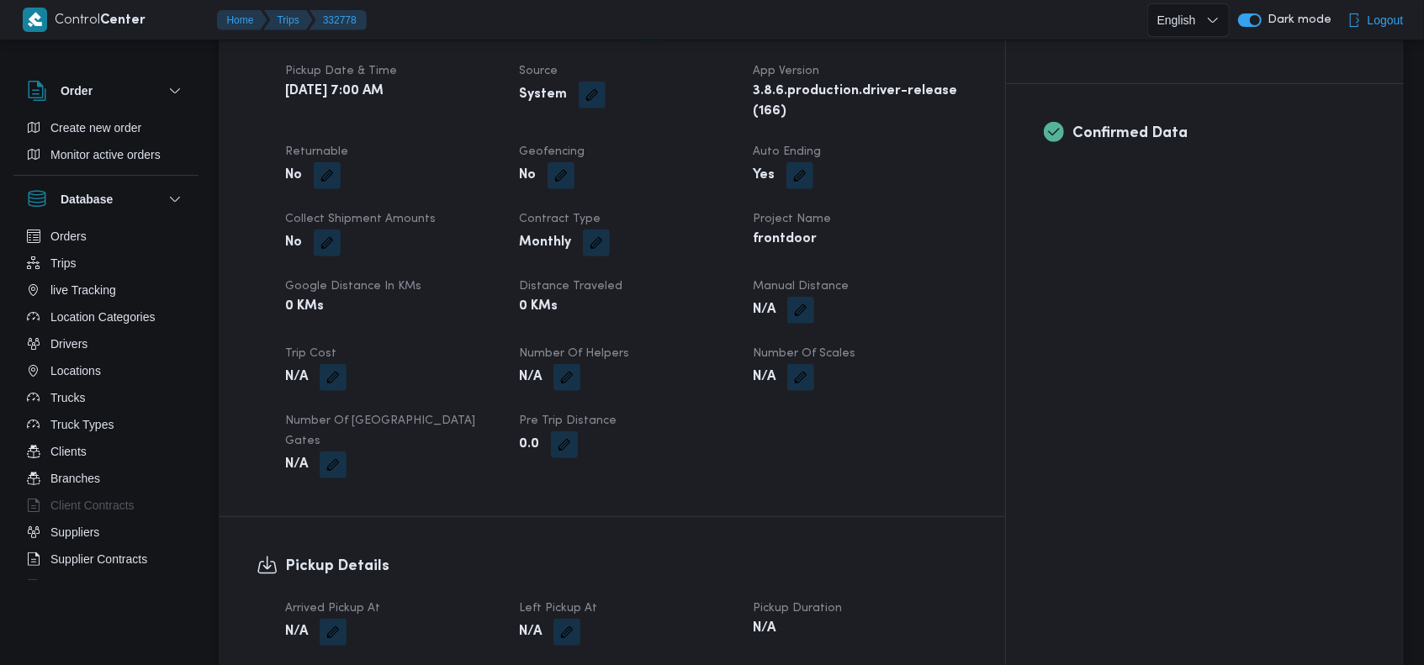
scroll to position [673, 0]
click at [336, 616] on button "button" at bounding box center [333, 629] width 27 height 27
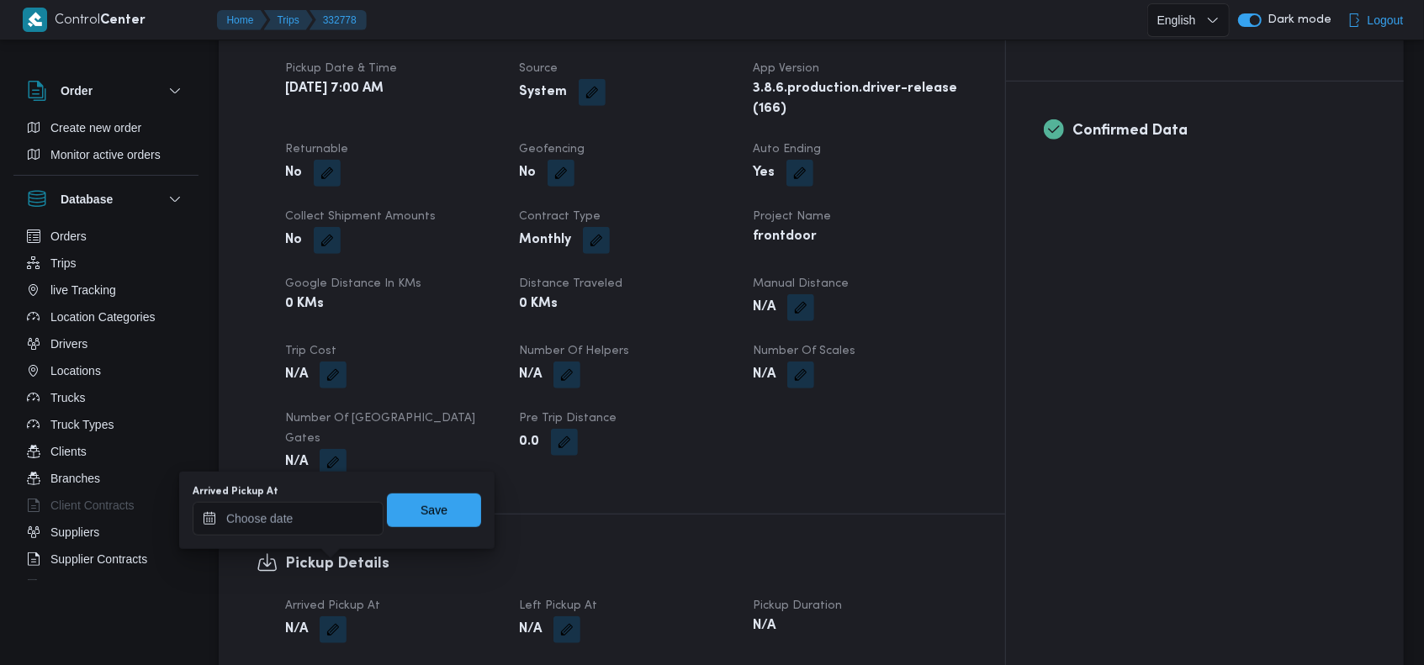
click at [919, 515] on div "Pickup Details Arrived Pickup At N/A Left Pickup At N/A Pickup Duration N/A Shi…" at bounding box center [612, 665] width 787 height 301
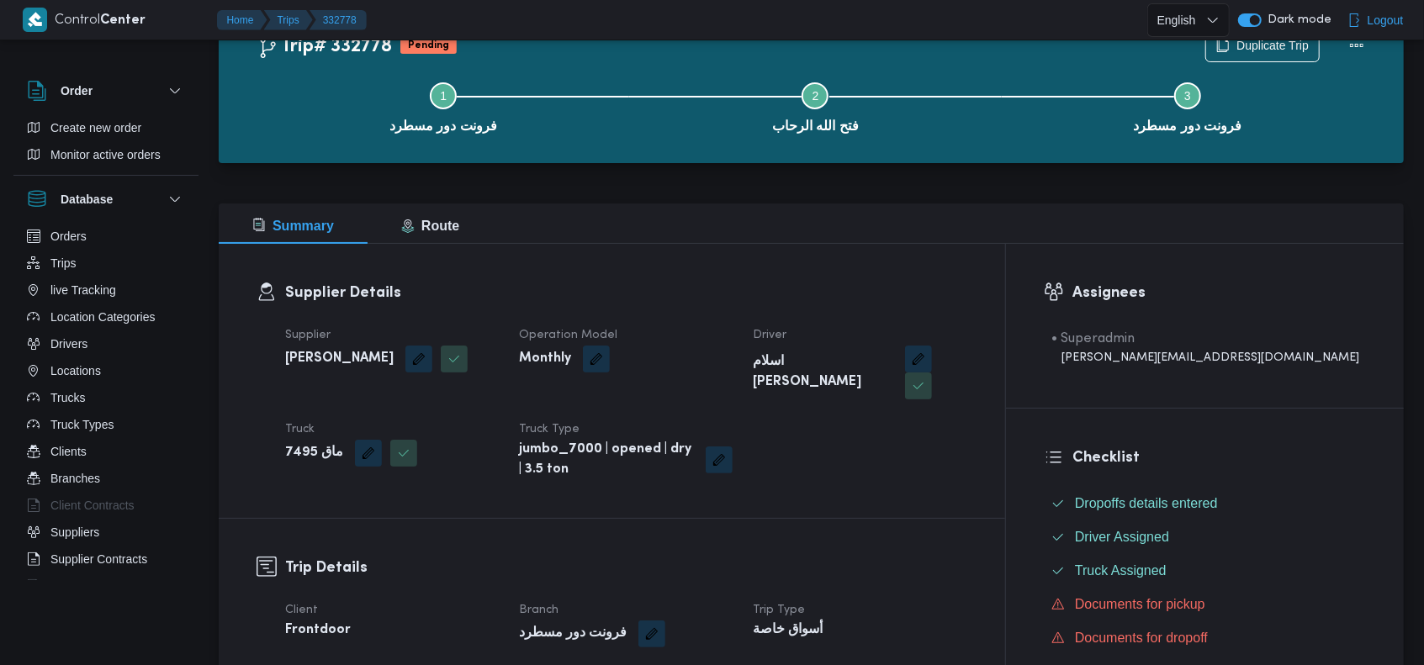
scroll to position [0, 0]
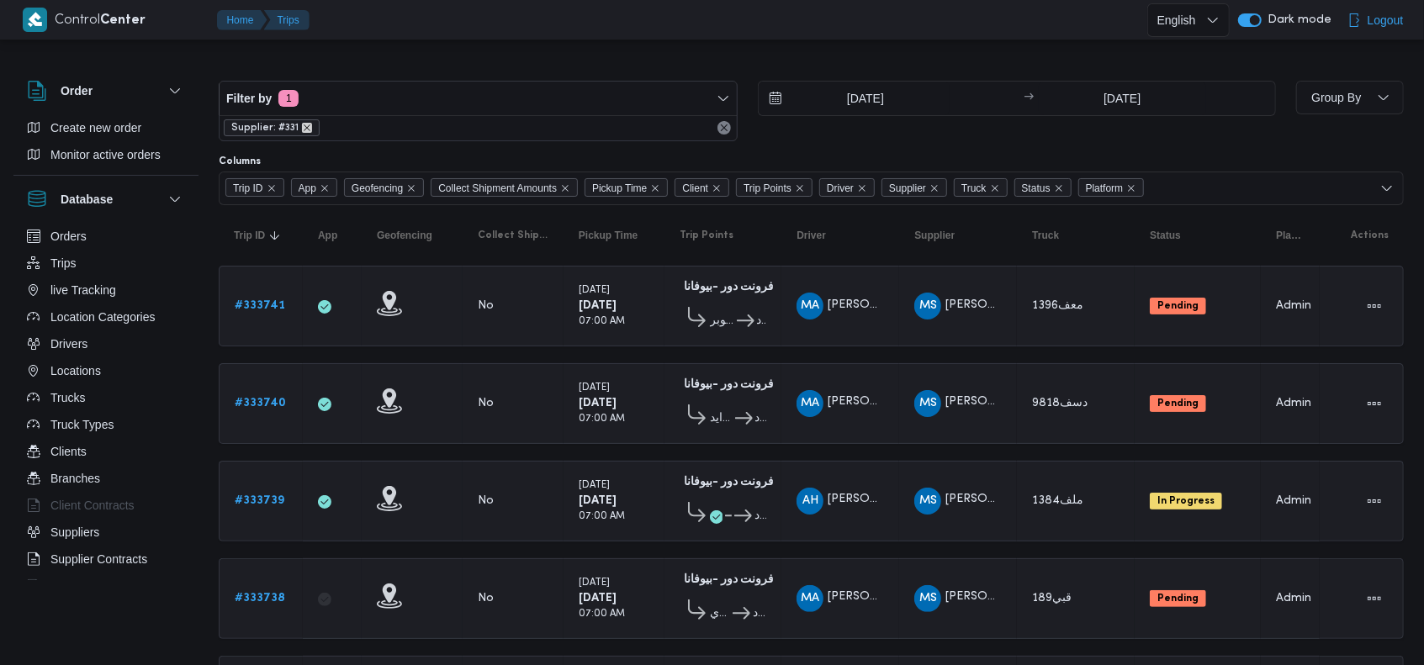
click at [304, 126] on icon "remove selected entity" at bounding box center [307, 128] width 10 height 10
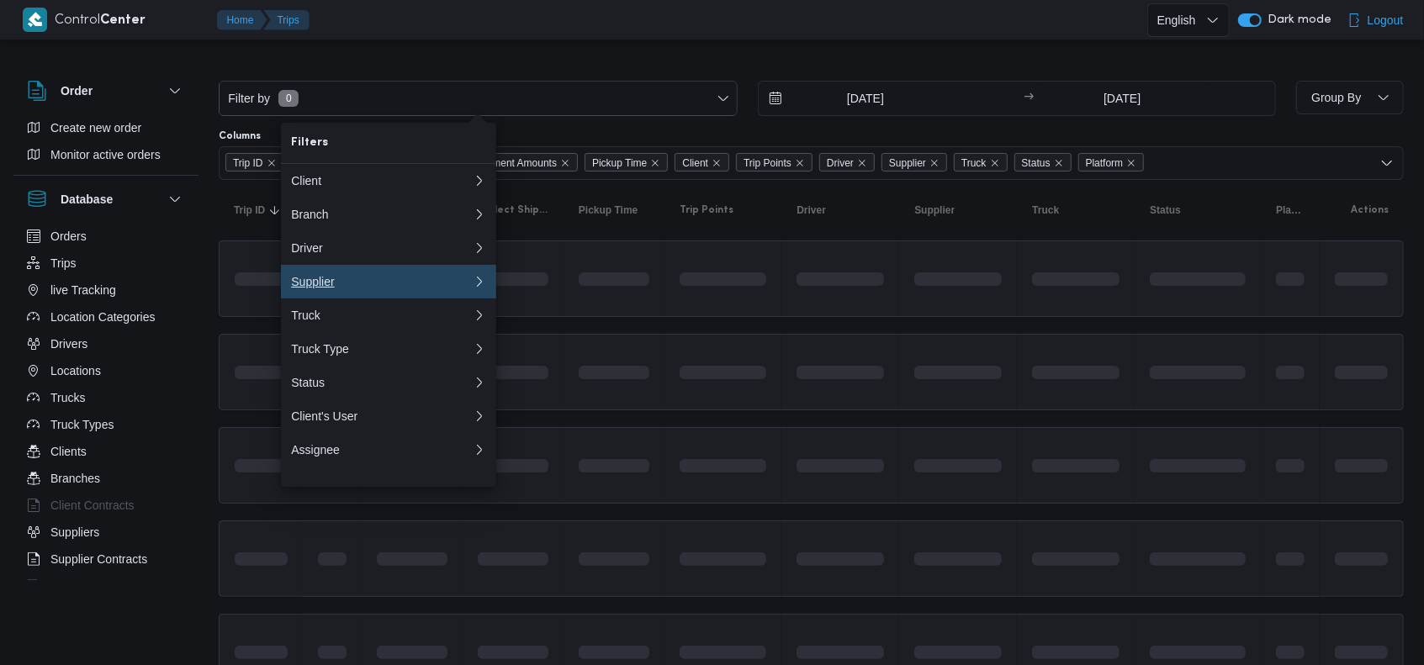
click at [361, 289] on div "Supplier" at bounding box center [378, 281] width 175 height 13
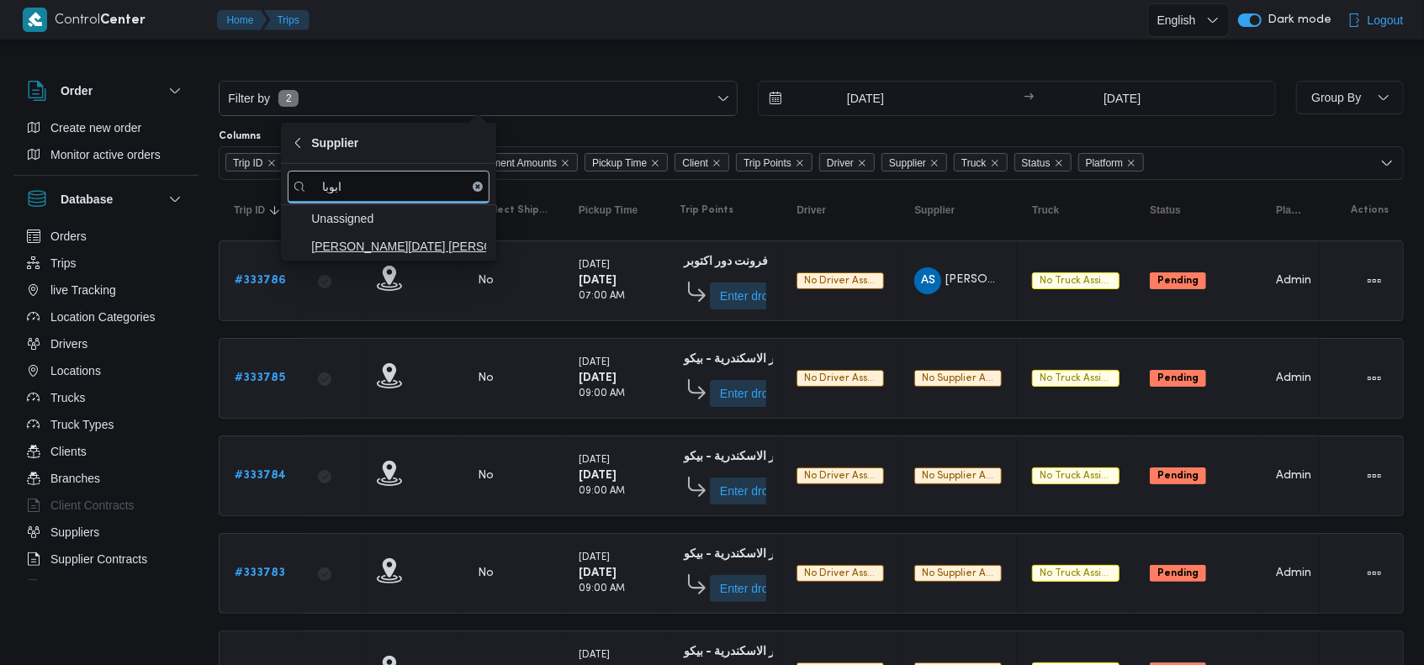
type input "ابوبا"
click at [391, 254] on span "[PERSON_NAME][DATE] [PERSON_NAME]" at bounding box center [398, 246] width 175 height 20
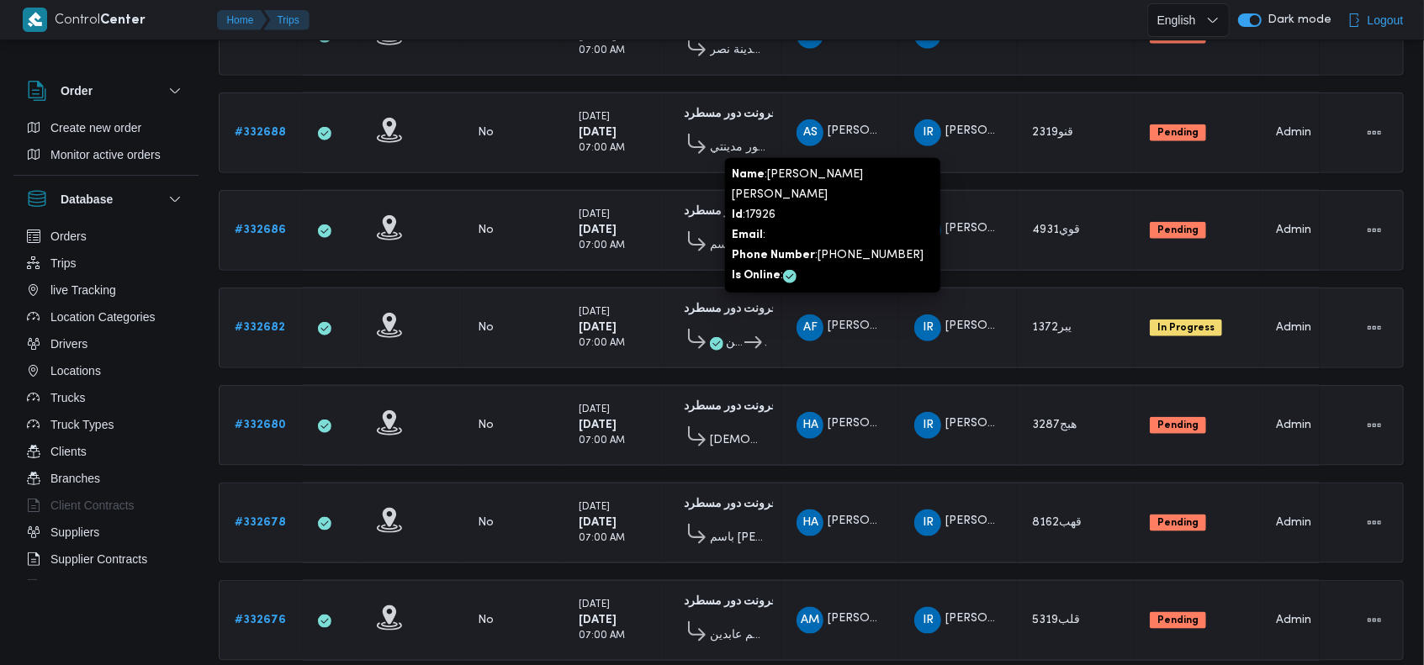
scroll to position [1261, 0]
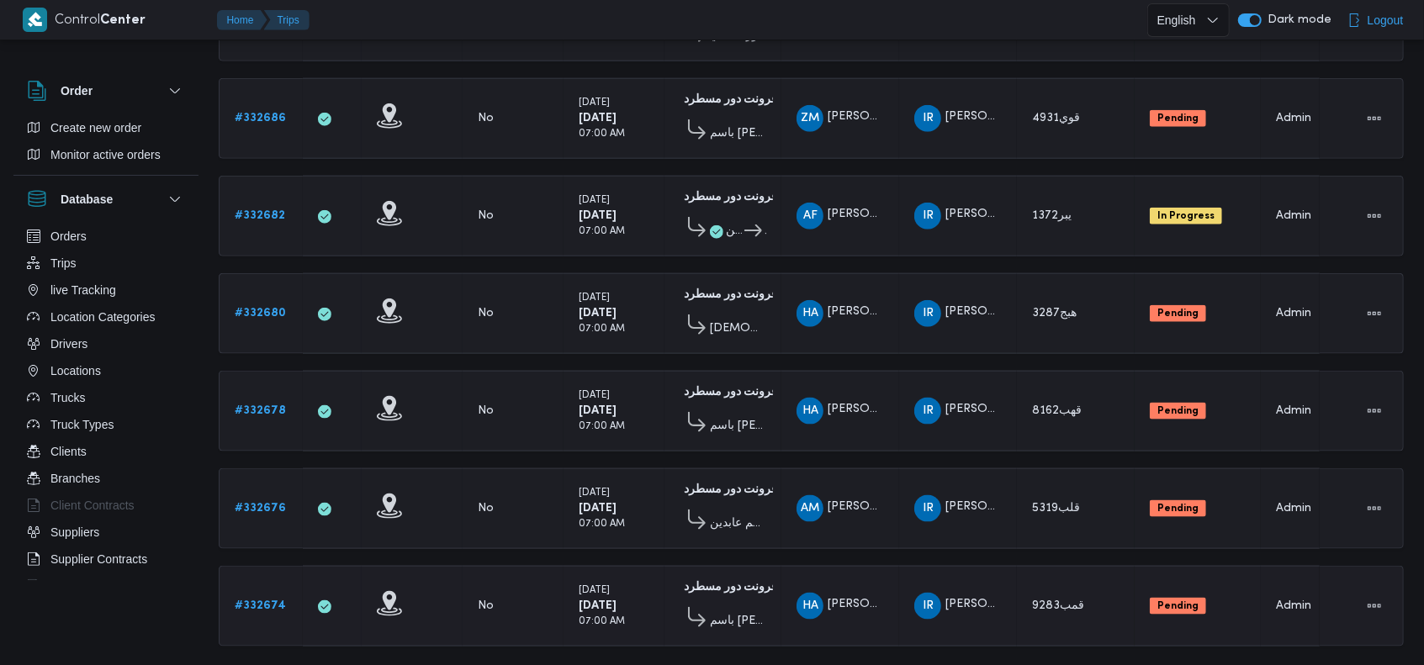
click at [262, 601] on b "# 332674" at bounding box center [260, 606] width 51 height 11
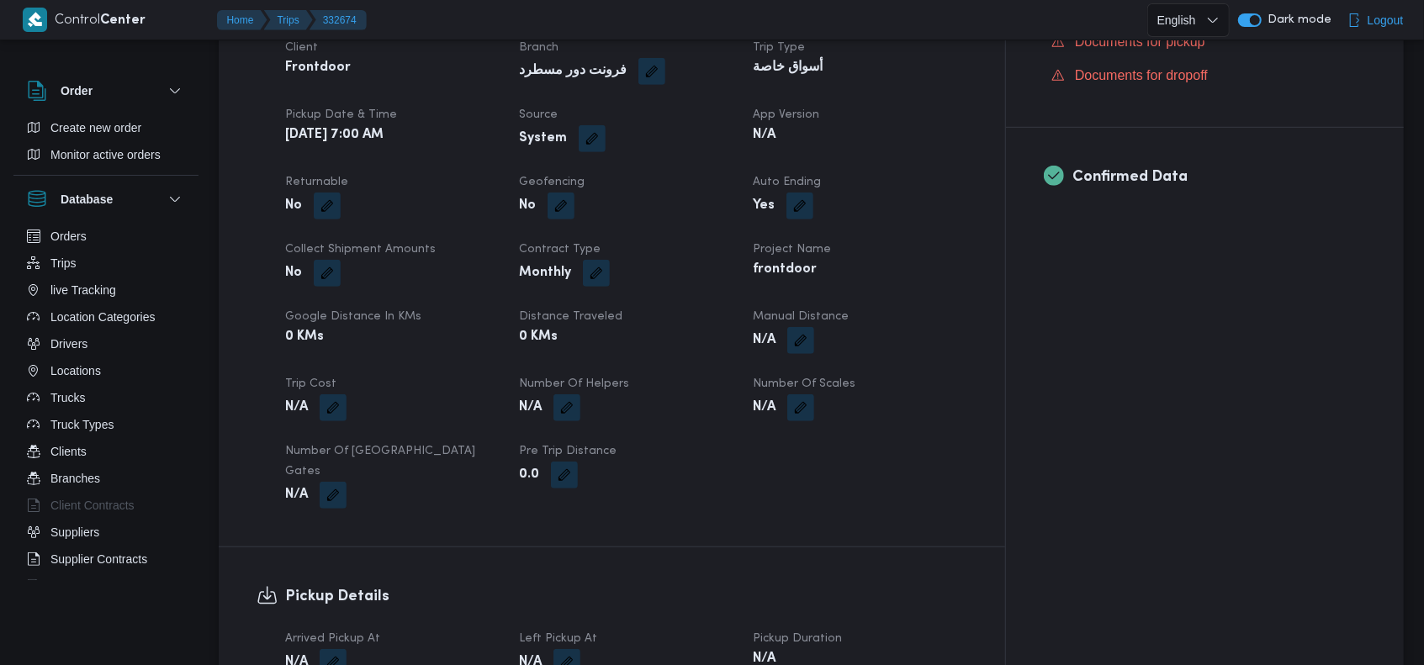
scroll to position [673, 0]
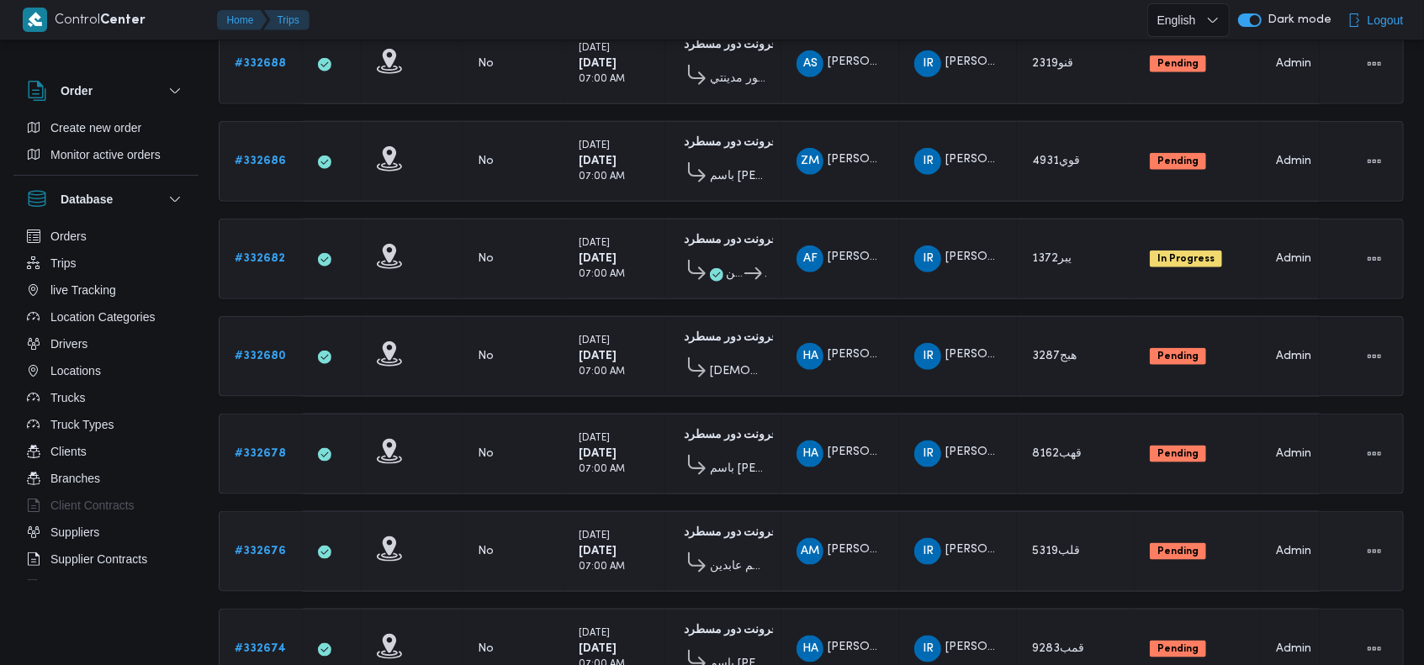
scroll to position [1241, 0]
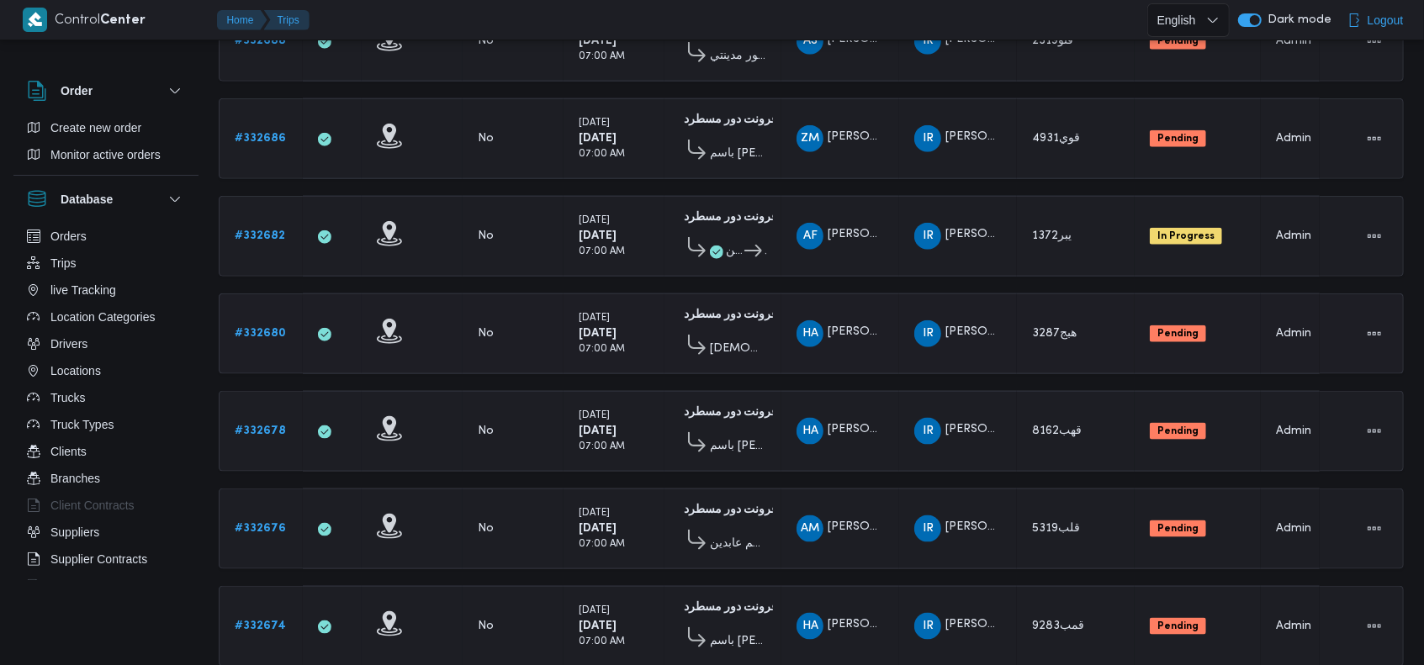
click at [281, 328] on b "# 332680" at bounding box center [260, 333] width 51 height 11
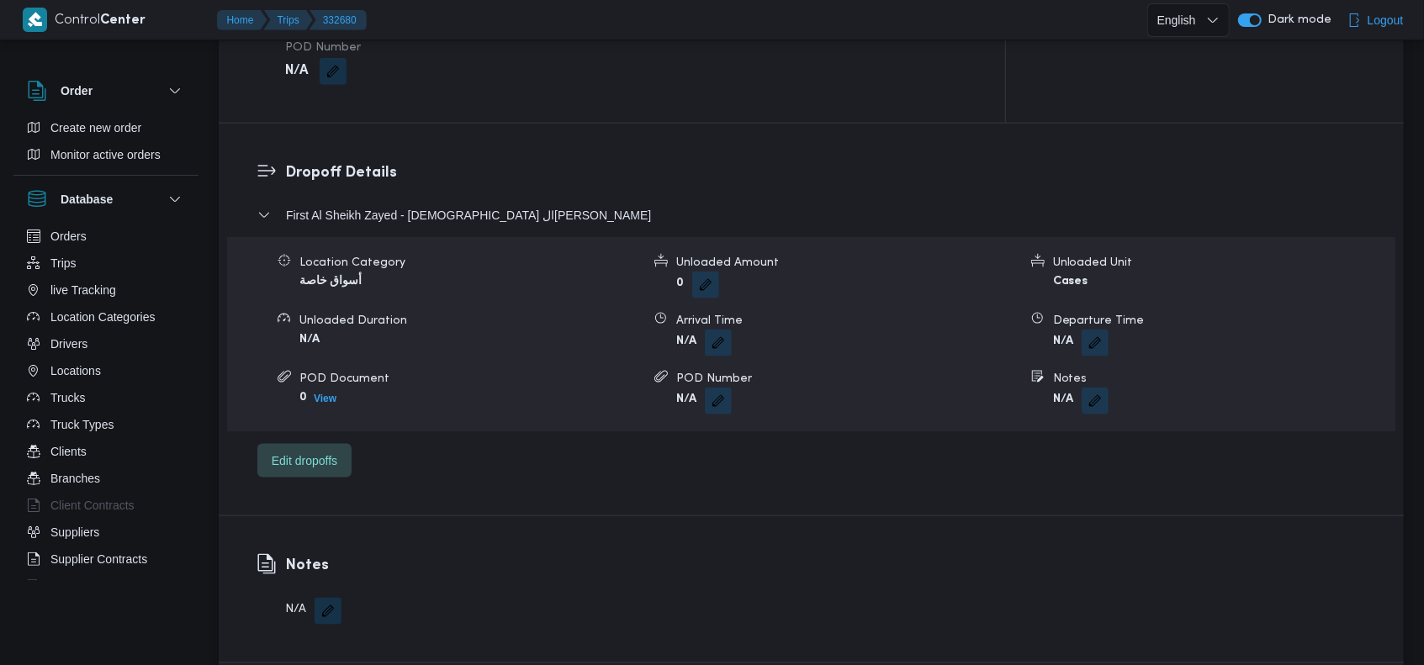
scroll to position [904, 0]
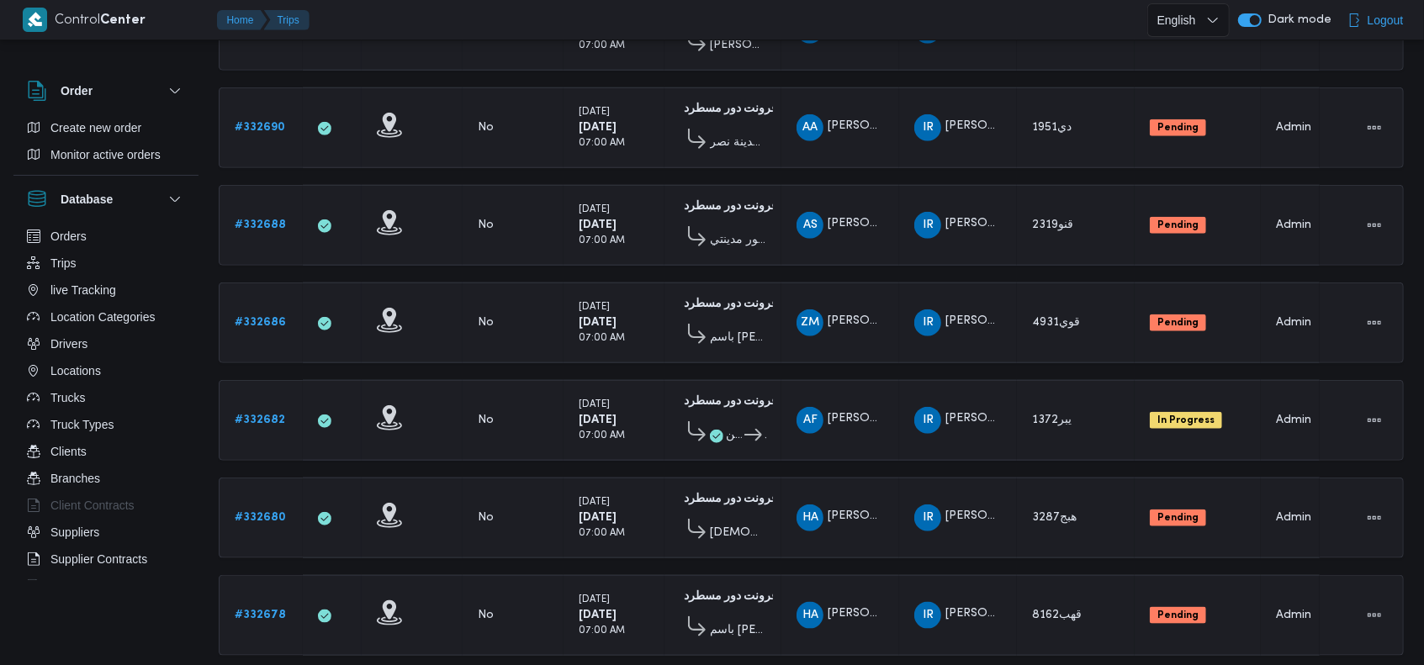
scroll to position [792, 0]
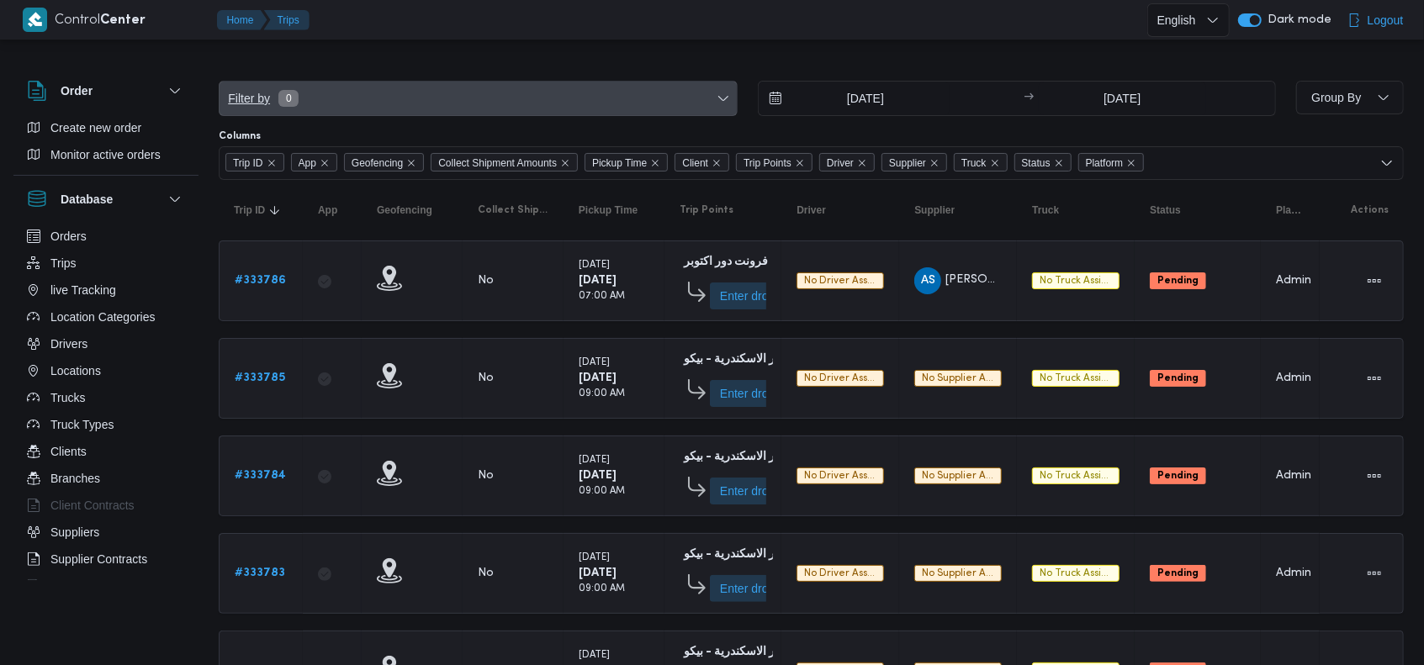
click at [320, 103] on span "Filter by 0" at bounding box center [478, 99] width 517 height 34
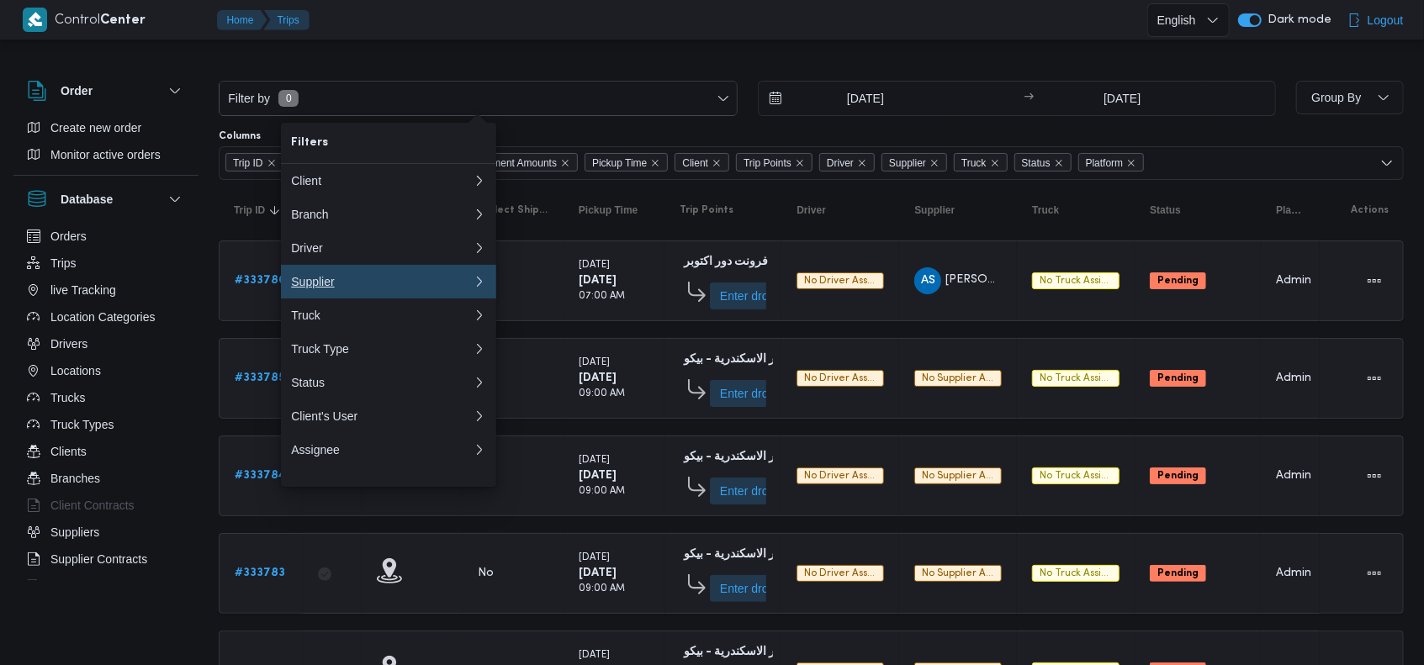
click at [362, 273] on button "Supplier" at bounding box center [388, 282] width 215 height 34
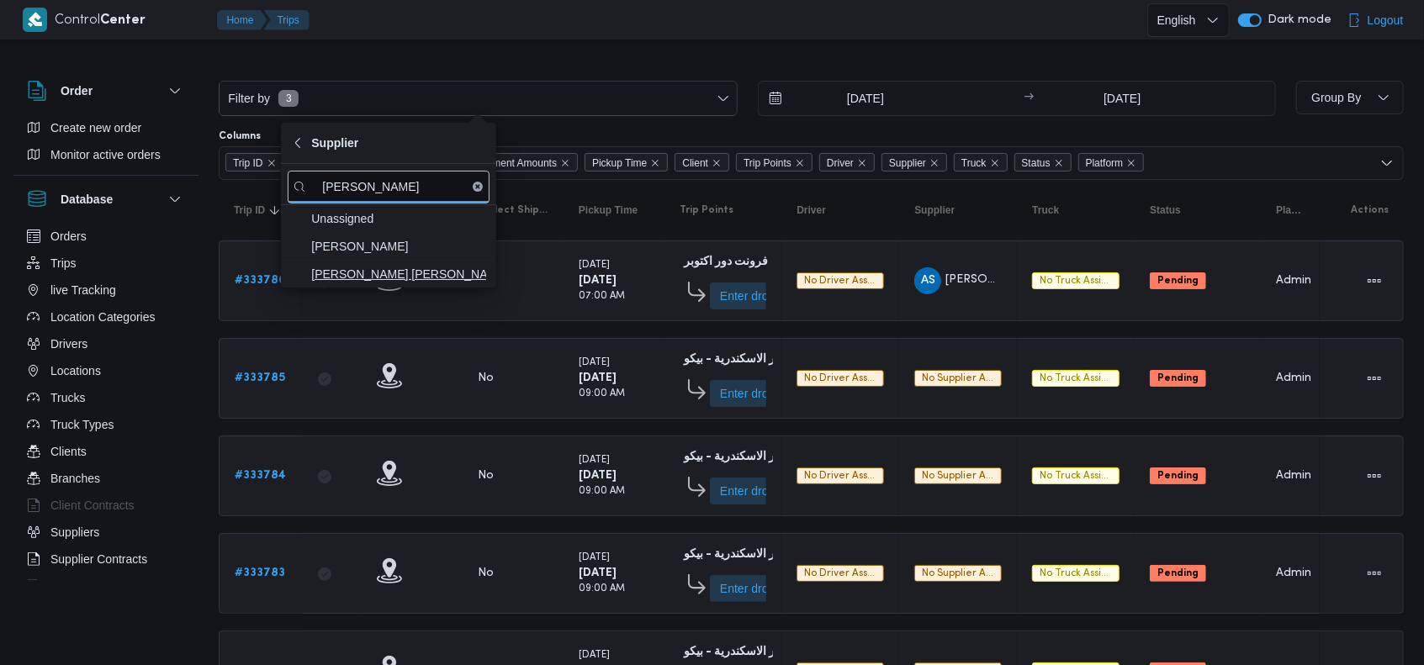
type input "محمد ها"
click at [437, 264] on span "محمد هاني محمد جوده محمود" at bounding box center [398, 274] width 175 height 20
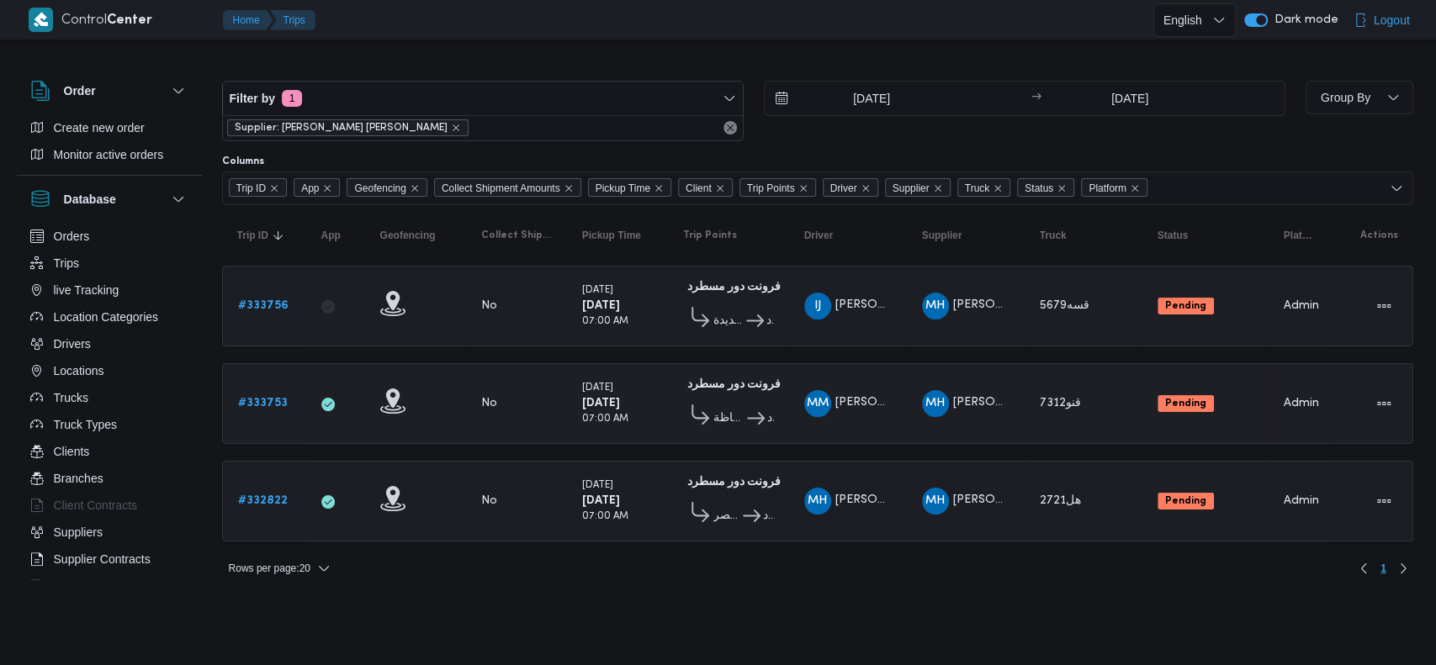
click at [262, 394] on link "# 333753" at bounding box center [263, 404] width 50 height 20
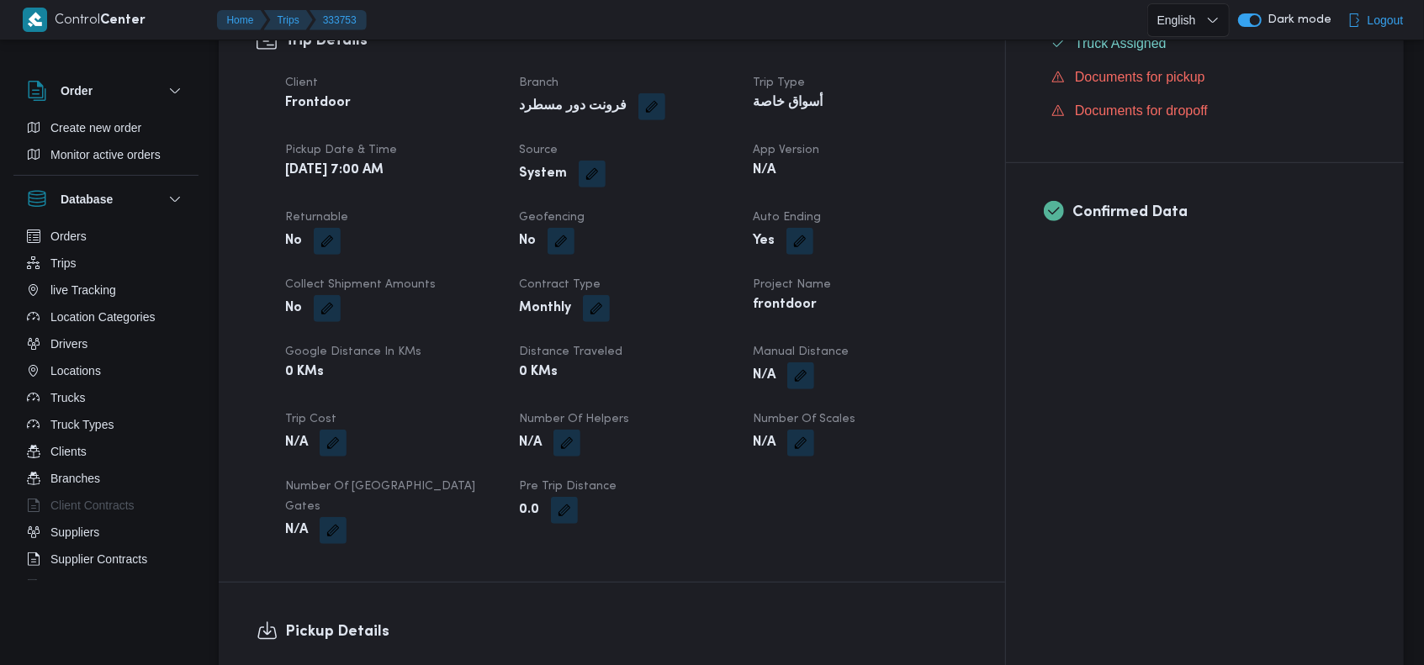
scroll to position [336, 0]
